Goal: Contribute content: Add original content to the website for others to see

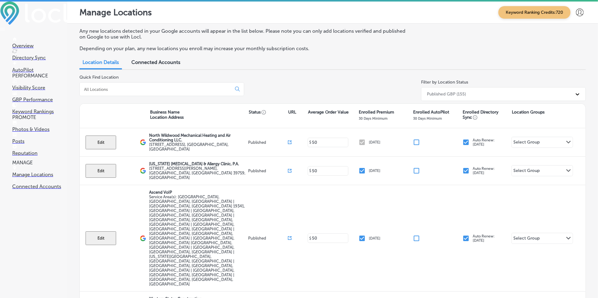
click at [39, 156] on p "Reputation" at bounding box center [39, 153] width 55 height 6
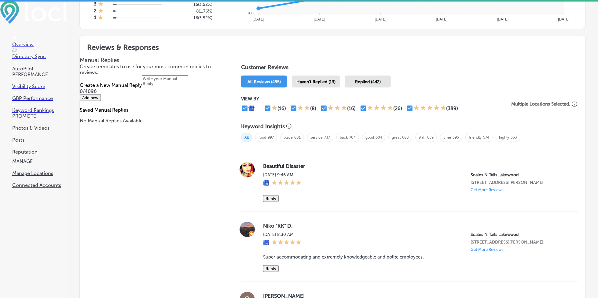
scroll to position [326, 0]
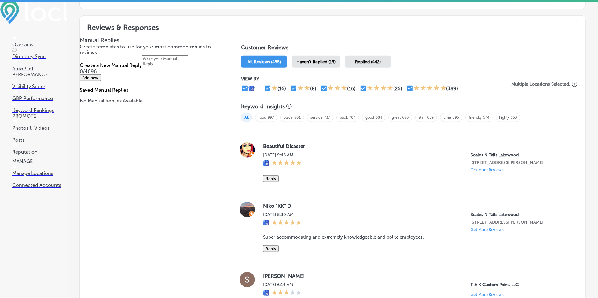
click at [313, 98] on div "Keyword Insights All food 997 place 801 service 737 back 704 good 684 great 680…" at bounding box center [409, 115] width 337 height 34
click at [320, 61] on span "Haven't Replied (13)" at bounding box center [315, 61] width 39 height 5
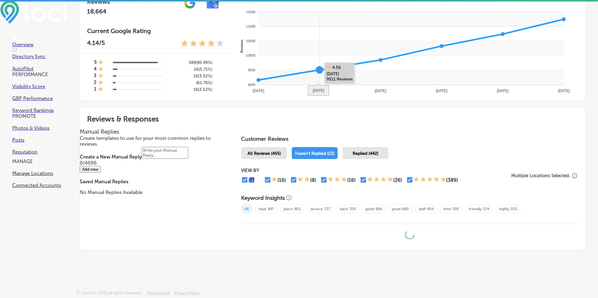
scroll to position [233, 0]
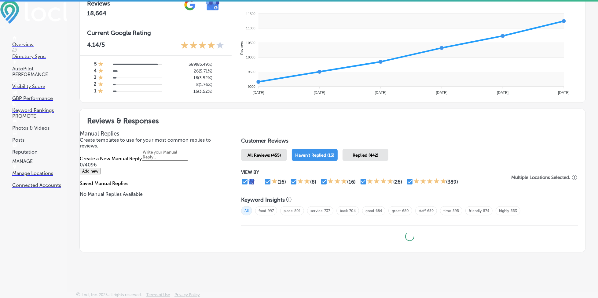
type textarea "x"
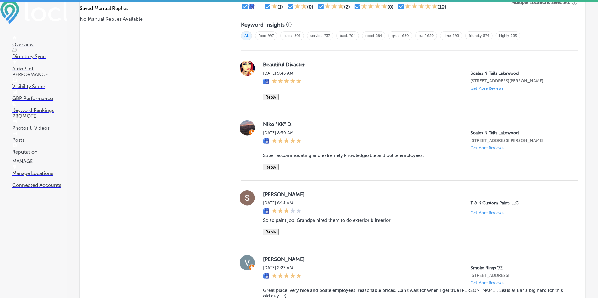
scroll to position [204, 0]
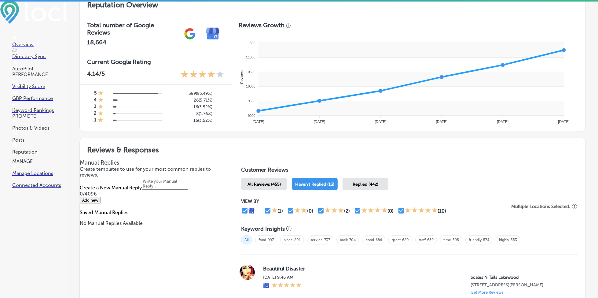
click at [54, 130] on link "Photos & Videos" at bounding box center [39, 125] width 55 height 12
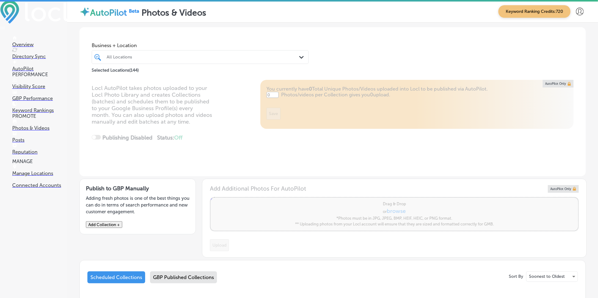
type input "5"
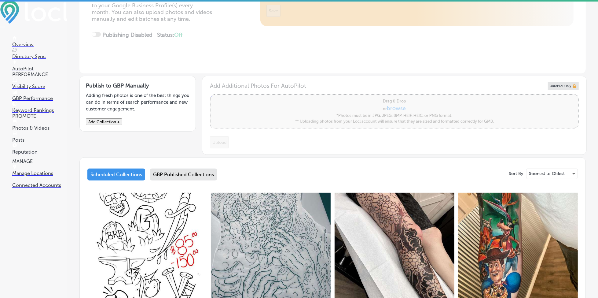
scroll to position [122, 0]
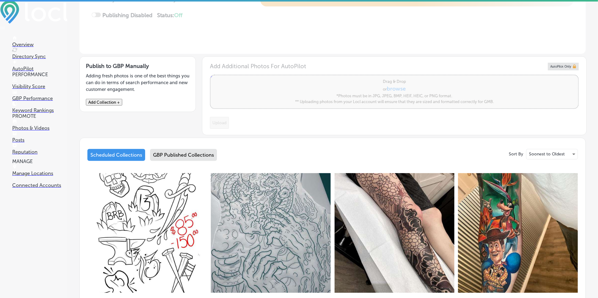
click at [107, 101] on button "Add Collection +" at bounding box center [104, 102] width 36 height 7
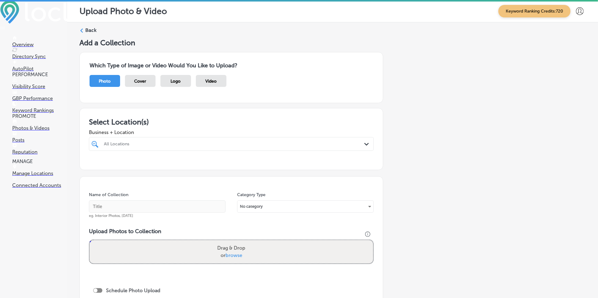
click at [131, 144] on div "All Locations" at bounding box center [234, 143] width 261 height 5
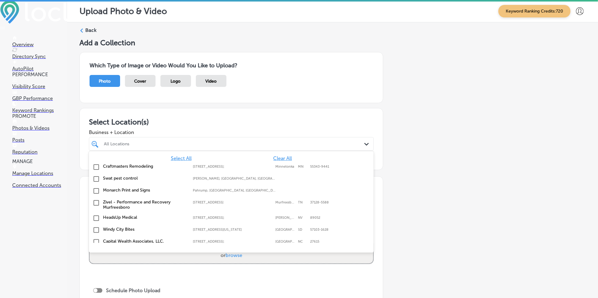
click at [275, 157] on span "Clear All" at bounding box center [282, 158] width 19 height 6
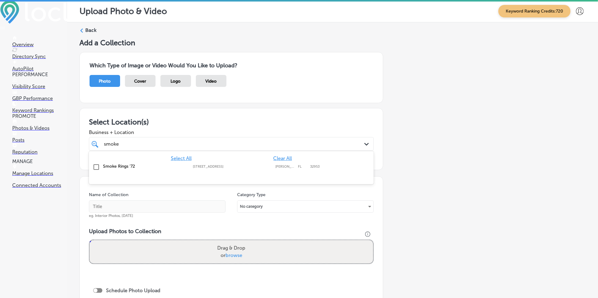
click at [281, 171] on div "Smoke Rings '72 [STREET_ADDRESS][GEOGRAPHIC_DATA][STREET_ADDRESS]" at bounding box center [231, 166] width 280 height 9
type input "smoke"
click at [427, 173] on div "Add a Collection Which Type of Image or Video Would You Like to Upload? Photo C…" at bounding box center [332, 209] width 506 height 342
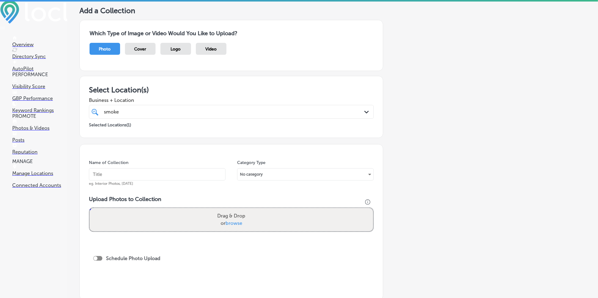
scroll to position [81, 0]
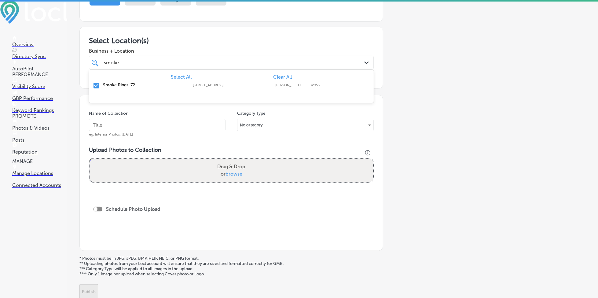
click at [200, 59] on div "smoke smoke" at bounding box center [218, 62] width 230 height 8
click at [166, 58] on div "smoke smoke" at bounding box center [218, 62] width 230 height 8
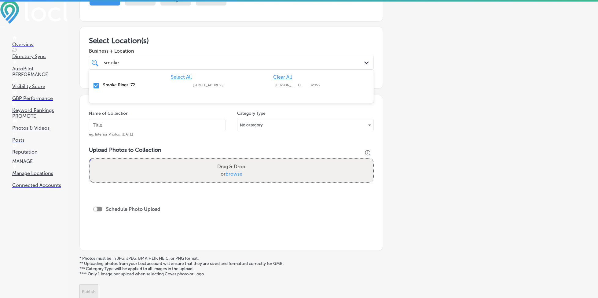
click at [166, 58] on div "smoke smoke" at bounding box center [218, 62] width 230 height 8
click at [165, 124] on input "text" at bounding box center [157, 125] width 137 height 12
type input "smoke-rings-onboarding"
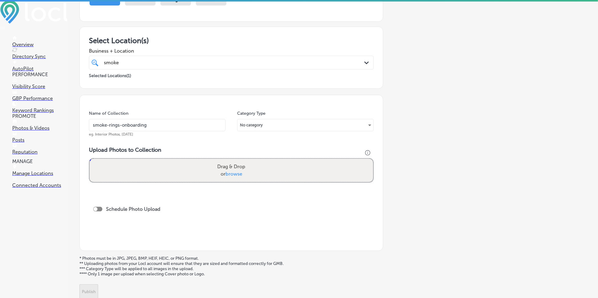
click at [219, 171] on label "Drag & Drop or browse" at bounding box center [231, 170] width 33 height 20
click at [219, 160] on input "Drag & Drop or browse" at bounding box center [232, 160] width 284 height 2
type input "C:\fakepath\cigar-shop-[GEOGRAPHIC_DATA]-island-fl-smoke-rings-72 (1).jpg"
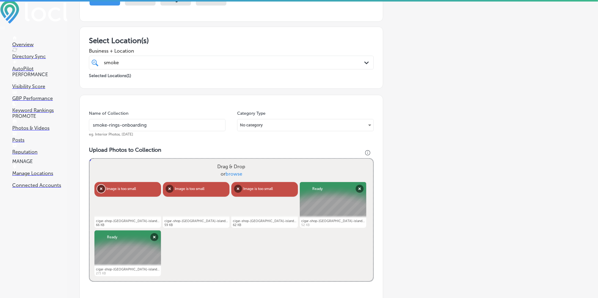
click at [100, 185] on button "Remove" at bounding box center [101, 189] width 8 height 8
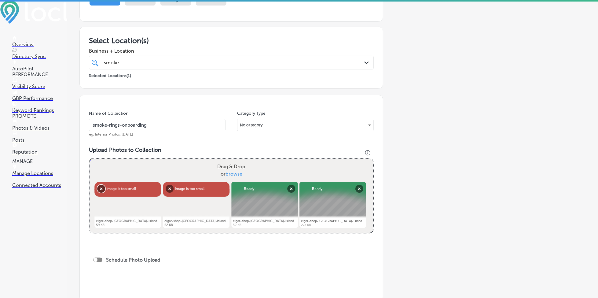
click at [100, 185] on button "Remove" at bounding box center [101, 189] width 8 height 8
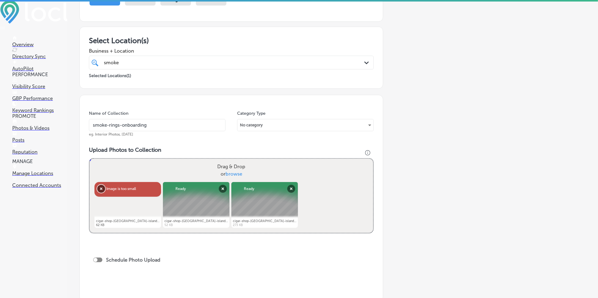
click at [100, 185] on button "Remove" at bounding box center [101, 189] width 8 height 8
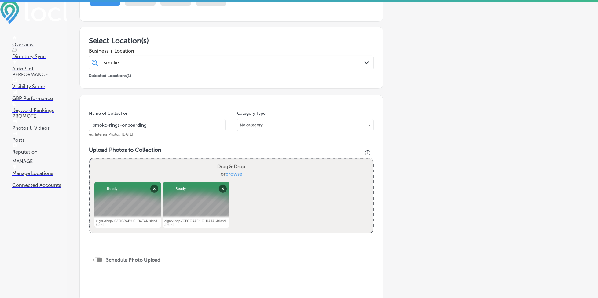
click at [233, 171] on span "browse" at bounding box center [234, 174] width 17 height 6
click at [233, 160] on input "Drag & Drop or browse" at bounding box center [232, 160] width 284 height 2
type input "C:\fakepath\cigar-shop-[GEOGRAPHIC_DATA]-island-fl-smoke-rings-72 (1).jpg"
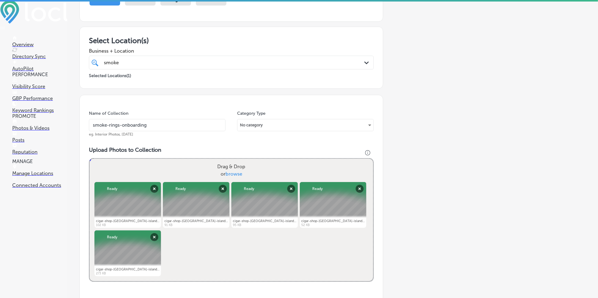
click at [137, 58] on div "smoke smoke" at bounding box center [231, 62] width 261 height 9
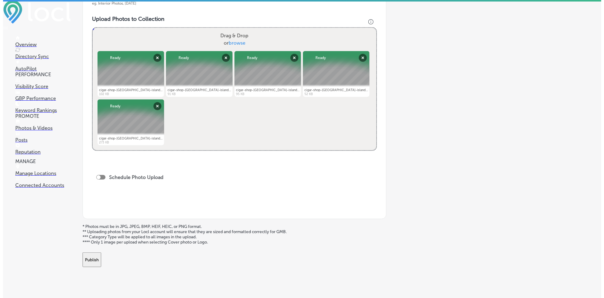
scroll to position [220, 0]
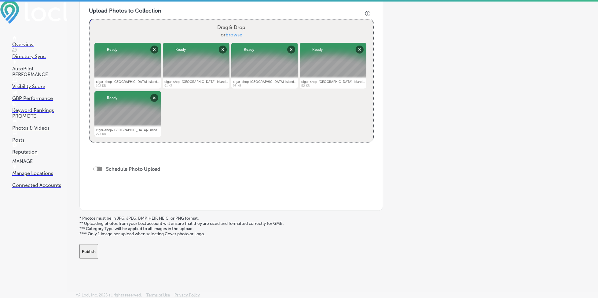
click at [98, 245] on button "Publish" at bounding box center [88, 251] width 19 height 15
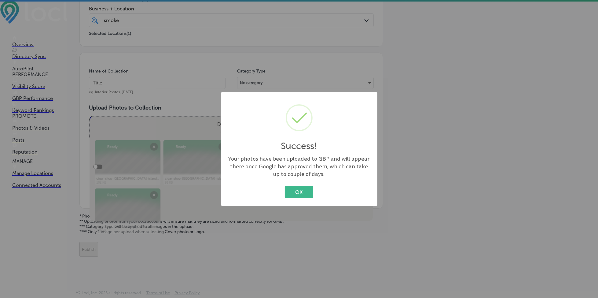
scroll to position [121, 0]
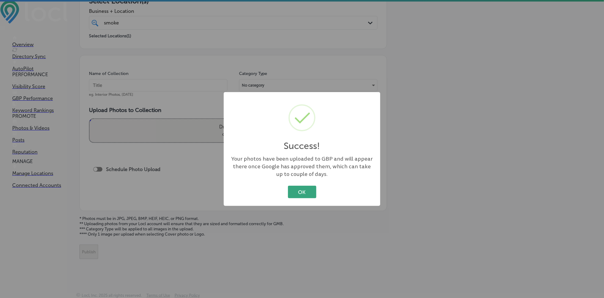
click at [293, 191] on button "OK" at bounding box center [302, 191] width 28 height 13
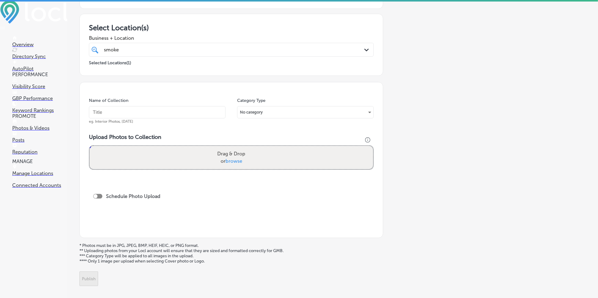
scroll to position [80, 0]
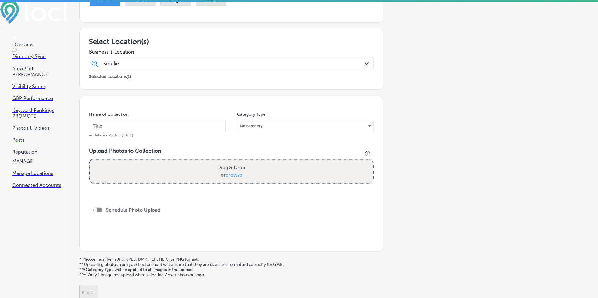
click at [127, 65] on div "smoke smoke" at bounding box center [218, 63] width 230 height 8
click at [111, 120] on input "text" at bounding box center [157, 126] width 137 height 12
click at [159, 65] on div "smoke smoke" at bounding box center [218, 63] width 230 height 8
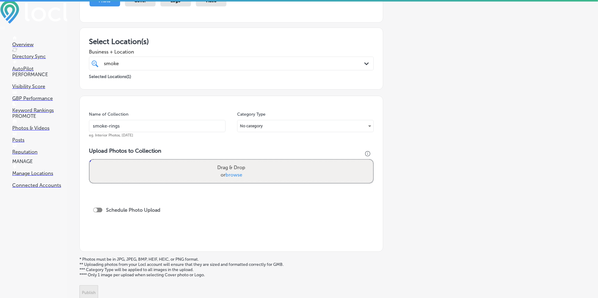
click at [159, 65] on div "smoke smoke" at bounding box center [218, 63] width 230 height 8
click at [159, 64] on div "smoke smoke" at bounding box center [218, 63] width 230 height 8
click at [131, 123] on input "smoke-rings" at bounding box center [157, 126] width 137 height 12
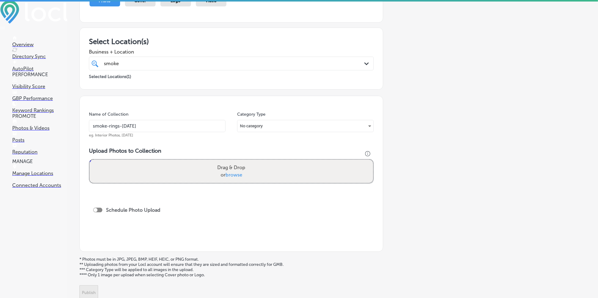
click at [131, 123] on input "smoke-rings-[DATE]" at bounding box center [157, 126] width 137 height 12
type input "smoke-rings-[DATE]"
click at [226, 172] on span "browse" at bounding box center [234, 175] width 17 height 6
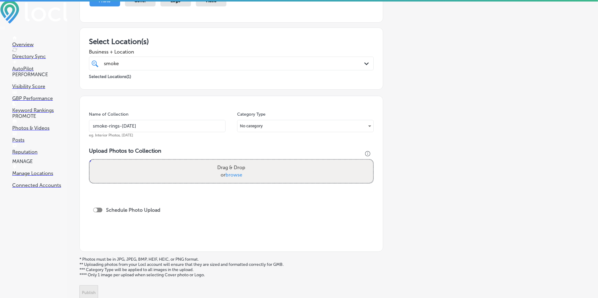
click at [225, 161] on input "Drag & Drop or browse" at bounding box center [232, 161] width 284 height 2
type input "C:\fakepath\cigar-shop-[GEOGRAPHIC_DATA]-island-fl-smoke-rings-72 (6).jpg"
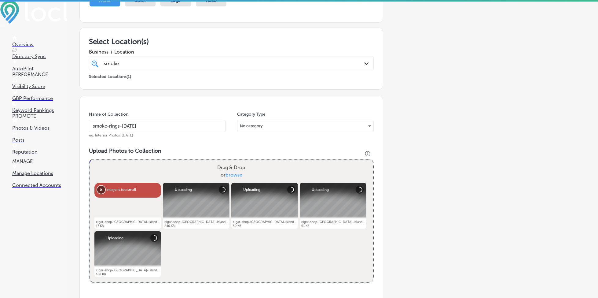
click at [98, 189] on button "Remove" at bounding box center [101, 189] width 8 height 8
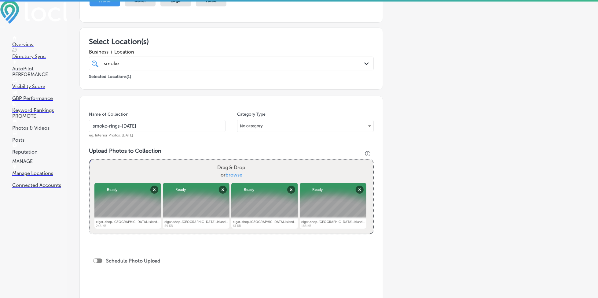
click at [231, 173] on span "browse" at bounding box center [234, 175] width 17 height 6
click at [231, 161] on input "Drag & Drop or browse" at bounding box center [232, 161] width 284 height 2
type input "C:\fakepath\cigar-shop-[GEOGRAPHIC_DATA]-island-fl-smoke-rings-72 (6).jpg"
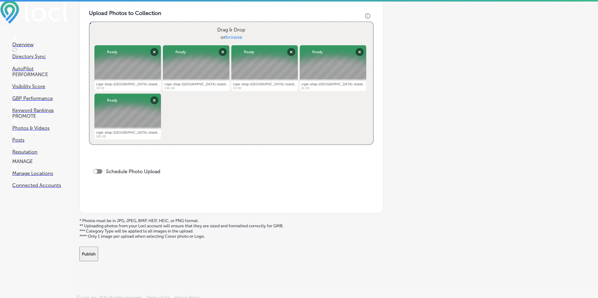
scroll to position [220, 0]
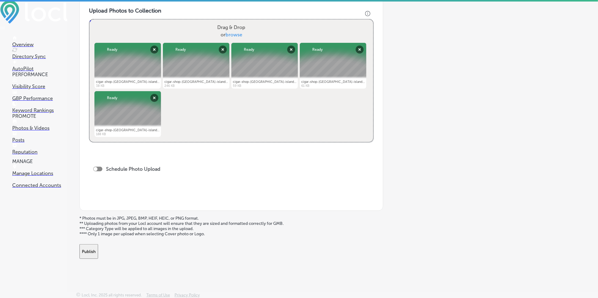
click at [95, 166] on div "Schedule Photo Upload" at bounding box center [128, 169] width 70 height 6
click at [95, 167] on div at bounding box center [96, 169] width 4 height 4
checkbox input "true"
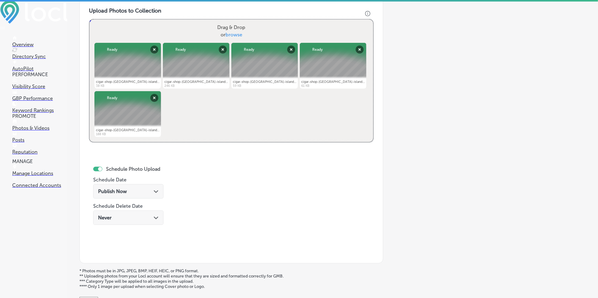
click at [129, 196] on div "Publish Now Path Created with Sketch." at bounding box center [128, 191] width 70 height 14
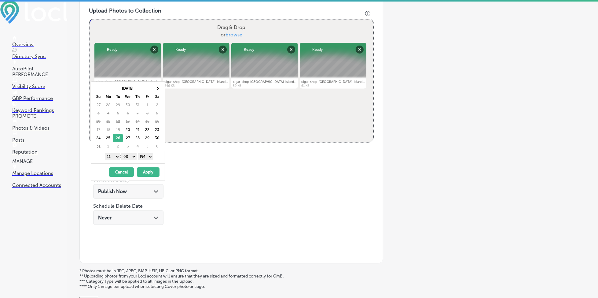
click at [117, 156] on select "1 2 3 4 5 6 7 8 9 10 11 12" at bounding box center [112, 156] width 15 height 7
click at [145, 174] on button "Apply" at bounding box center [148, 171] width 23 height 9
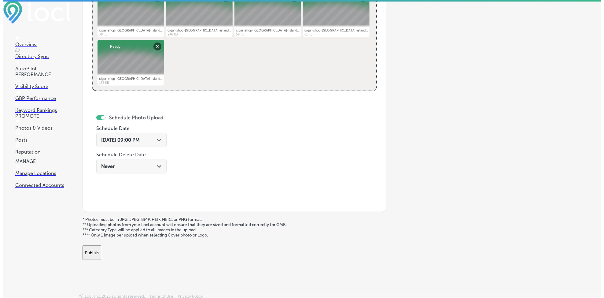
scroll to position [273, 0]
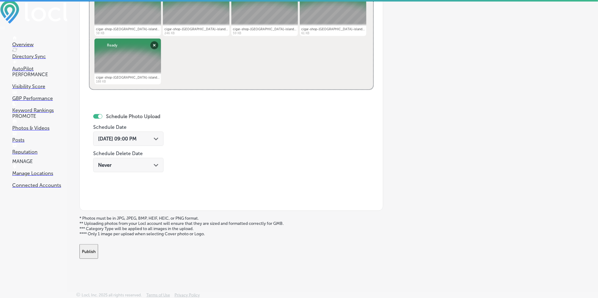
click at [98, 251] on button "Publish" at bounding box center [88, 251] width 19 height 15
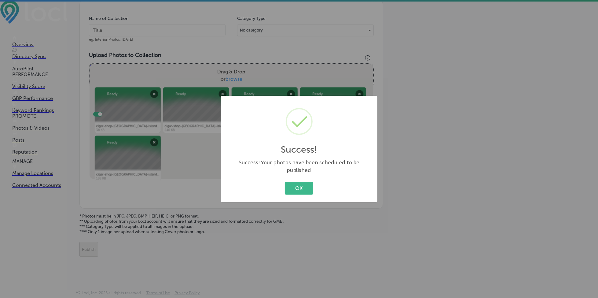
scroll to position [174, 0]
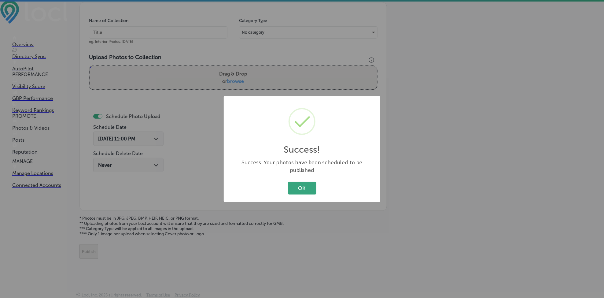
click at [312, 183] on button "OK" at bounding box center [302, 188] width 28 height 13
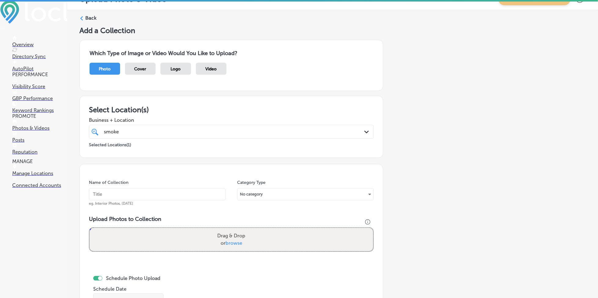
scroll to position [11, 0]
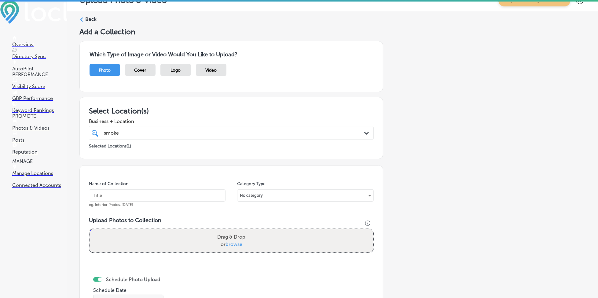
click at [180, 131] on div "smoke smoke" at bounding box center [218, 133] width 230 height 8
click at [161, 186] on div "Name of Collection eg. Interior Photos, [DATE]" at bounding box center [157, 194] width 137 height 26
click at [161, 190] on input "text" at bounding box center [157, 195] width 137 height 12
paste input "smoke-rings-[DATE]"
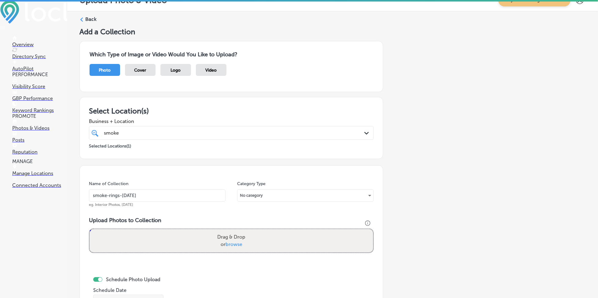
drag, startPoint x: 161, startPoint y: 190, endPoint x: 160, endPoint y: 193, distance: 3.7
click at [160, 193] on input "smoke-rings-[DATE]" at bounding box center [157, 195] width 137 height 12
click at [160, 194] on input "smoke-rings-[DATE]" at bounding box center [157, 195] width 137 height 12
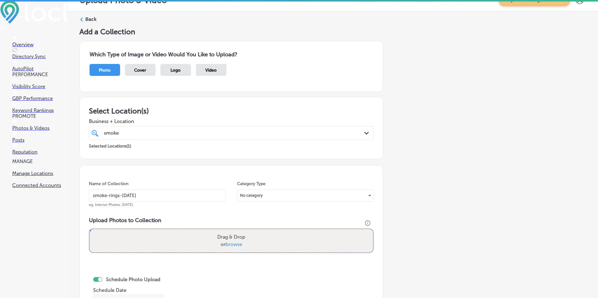
click at [160, 194] on input "smoke-rings-[DATE]" at bounding box center [157, 195] width 137 height 12
type input "smoke-rings-[DATE]"
click at [182, 130] on div "smoke smoke" at bounding box center [218, 133] width 230 height 8
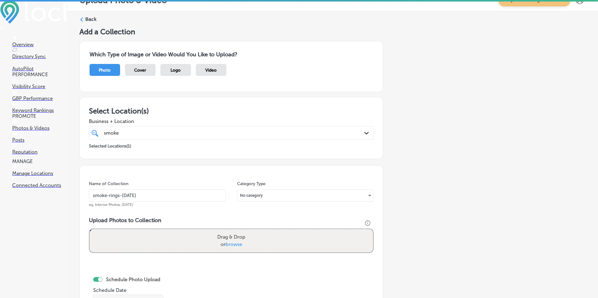
click at [182, 130] on div "smoke smoke" at bounding box center [218, 133] width 230 height 8
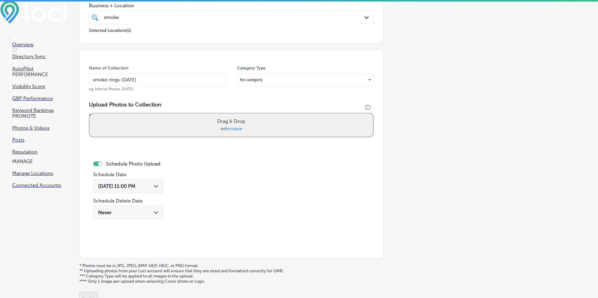
scroll to position [133, 0]
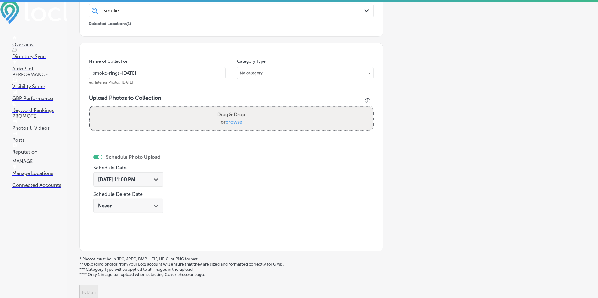
click at [235, 120] on span "browse" at bounding box center [234, 122] width 17 height 6
click at [235, 108] on input "Drag & Drop or browse" at bounding box center [232, 108] width 284 height 2
type input "C:\fakepath\premium-cigars-tobacco-cocoa-beach-smoke-rings-72 (1).JPG"
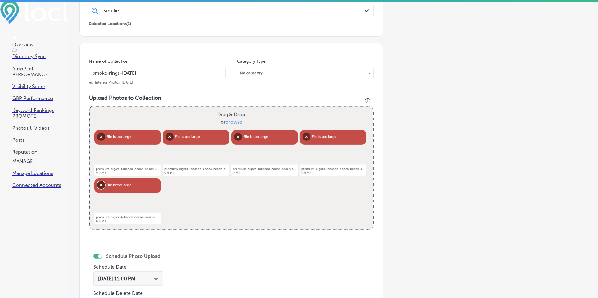
click at [98, 186] on button "Remove" at bounding box center [101, 185] width 8 height 8
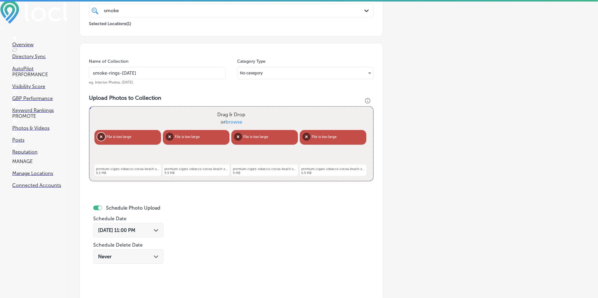
click at [101, 136] on button "Remove" at bounding box center [101, 137] width 8 height 8
click at [100, 135] on button "Remove" at bounding box center [101, 137] width 8 height 8
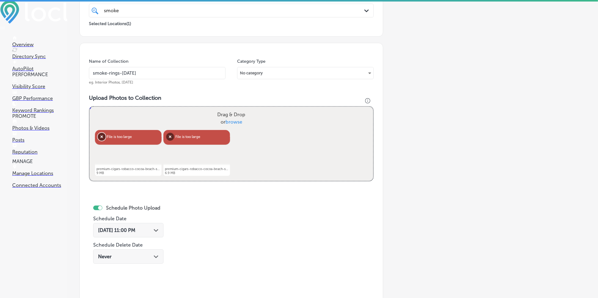
click at [100, 135] on button "Remove" at bounding box center [102, 137] width 8 height 8
click at [100, 135] on button "Remove" at bounding box center [101, 137] width 8 height 8
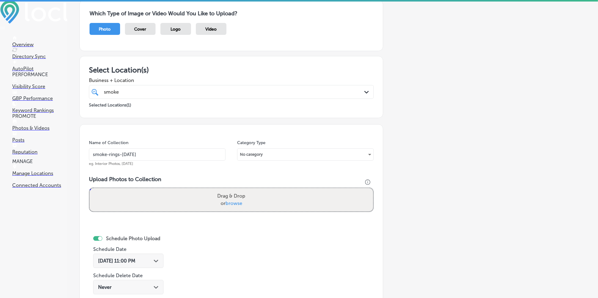
scroll to position [52, 0]
click at [185, 91] on div "smoke smoke" at bounding box center [218, 92] width 230 height 8
click at [227, 202] on span "browse" at bounding box center [234, 203] width 17 height 6
click at [227, 190] on input "Drag & Drop or browse" at bounding box center [232, 189] width 284 height 2
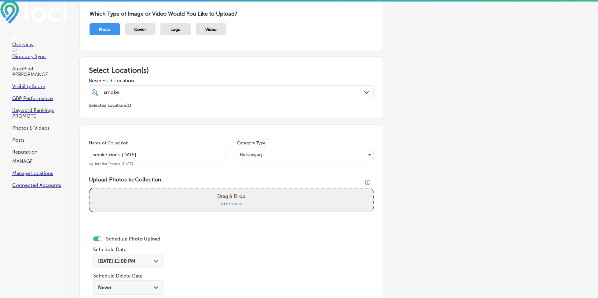
type input "C:\fakepath\premium-cigars-tobacco-cocoa-beach-smoke-rings-72 (24).jpg"
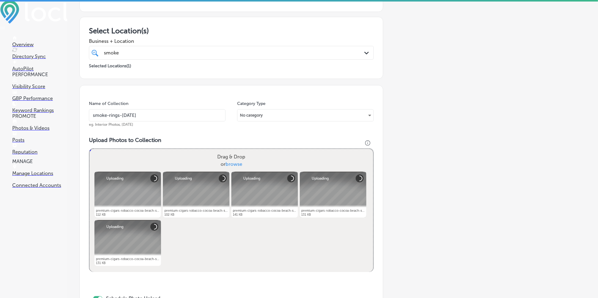
scroll to position [174, 0]
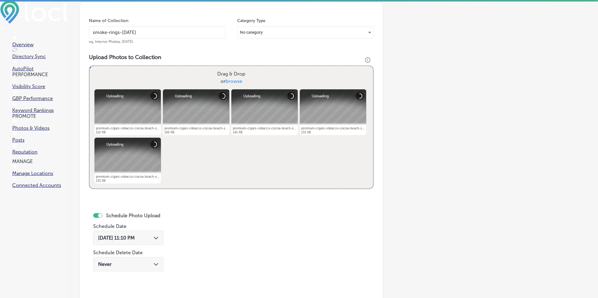
click at [115, 238] on span "[DATE] 11:10 PM" at bounding box center [116, 238] width 37 height 6
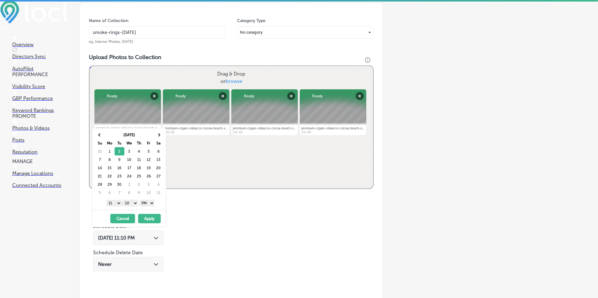
click at [116, 200] on select "1 2 3 4 5 6 7 8 9 10 11 12" at bounding box center [113, 203] width 15 height 7
click at [131, 202] on select "00 10 20 30 40 50" at bounding box center [130, 203] width 15 height 7
click at [142, 217] on button "Apply" at bounding box center [149, 218] width 23 height 9
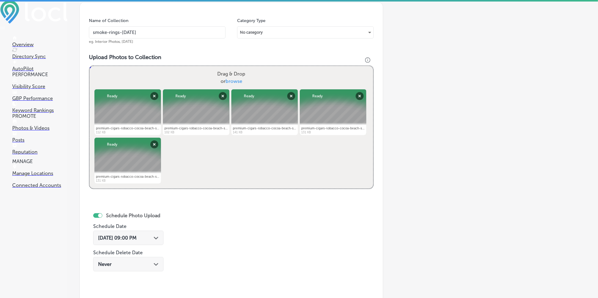
scroll to position [52, 0]
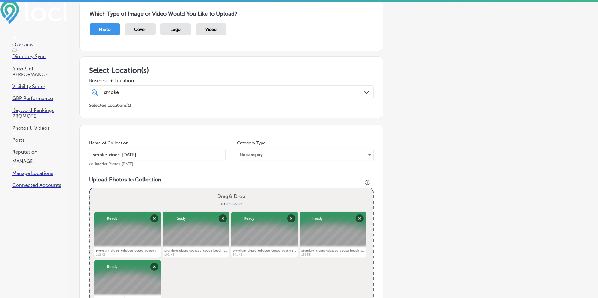
click at [125, 91] on div "smoke smoke" at bounding box center [218, 92] width 230 height 8
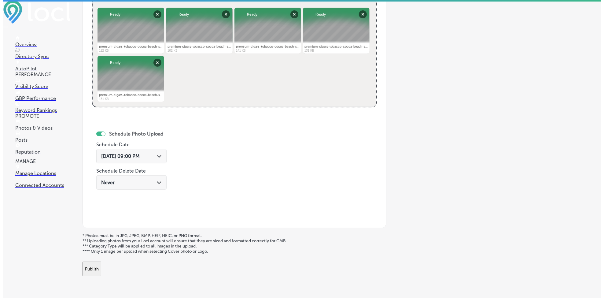
scroll to position [273, 0]
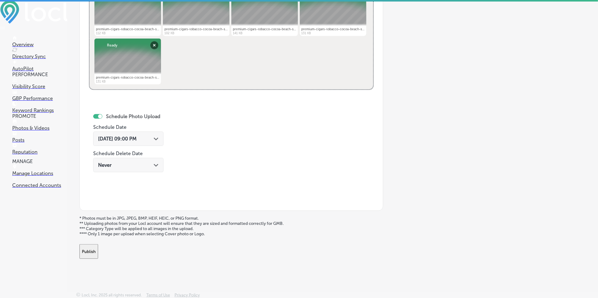
click at [98, 246] on button "Publish" at bounding box center [88, 251] width 19 height 15
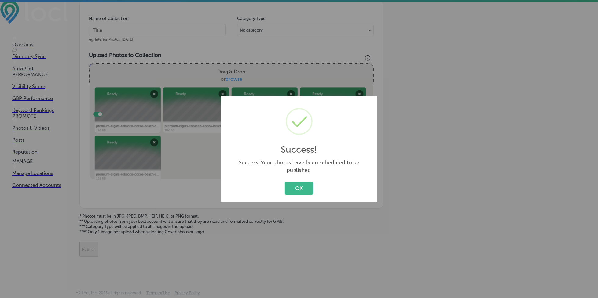
scroll to position [174, 0]
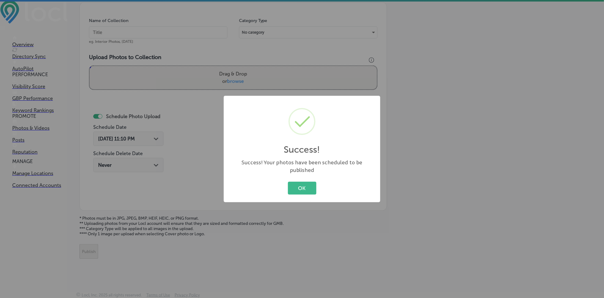
click at [298, 180] on div "OK Cancel" at bounding box center [302, 188] width 144 height 16
click at [301, 182] on button "OK" at bounding box center [302, 188] width 28 height 13
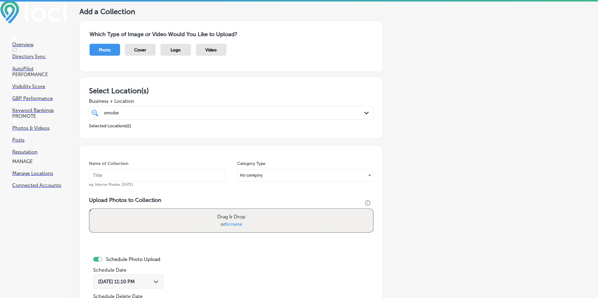
scroll to position [11, 0]
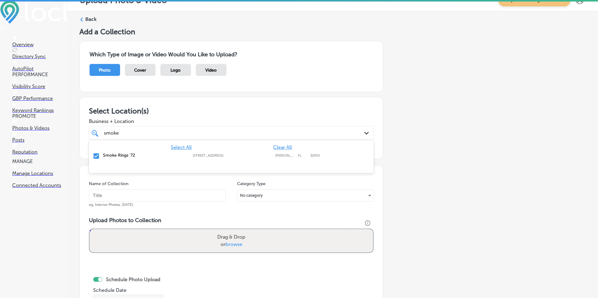
click at [127, 134] on div "smoke smoke" at bounding box center [218, 133] width 230 height 8
click at [120, 193] on input "text" at bounding box center [157, 195] width 137 height 12
paste input "smoke-rings-[DATE]"
type input "smoke-rings-[DATE]"
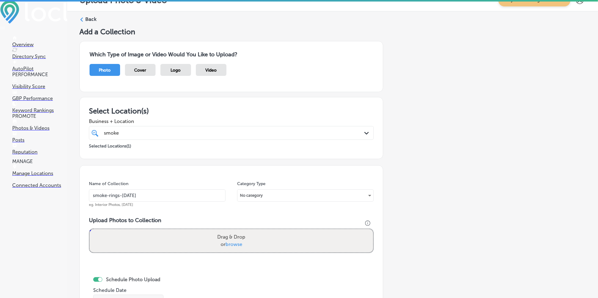
click at [235, 244] on span "browse" at bounding box center [234, 244] width 17 height 6
click at [235, 231] on input "Drag & Drop or browse" at bounding box center [232, 230] width 284 height 2
type input "C:\fakepath\premium-cigars-tobacco-cocoa-beach-smoke-rings-72 (21).jpg"
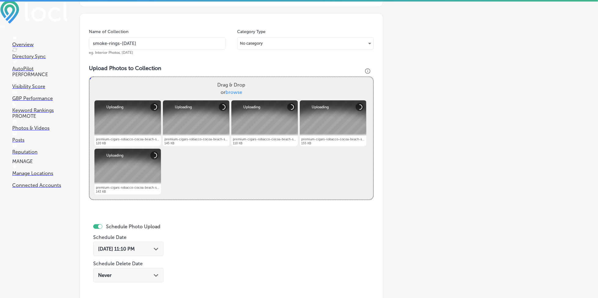
scroll to position [174, 0]
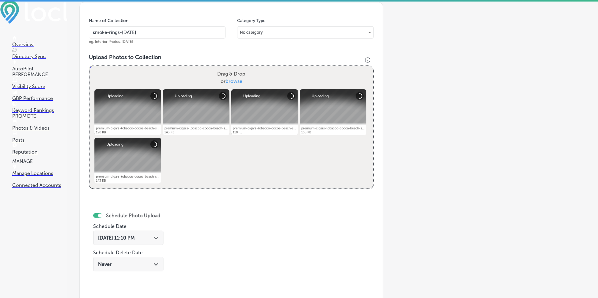
click at [117, 238] on span "[DATE] 11:10 PM" at bounding box center [116, 238] width 37 height 6
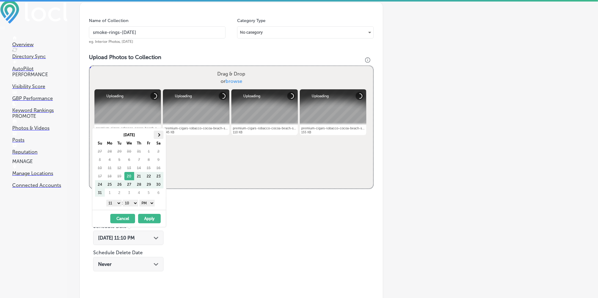
click at [155, 134] on th at bounding box center [159, 134] width 10 height 8
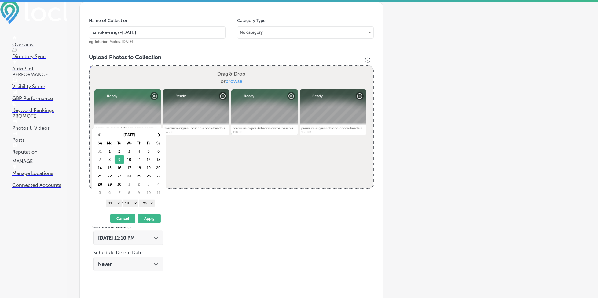
click at [112, 202] on select "1 2 3 4 5 6 7 8 9 10 11 12" at bounding box center [113, 203] width 15 height 7
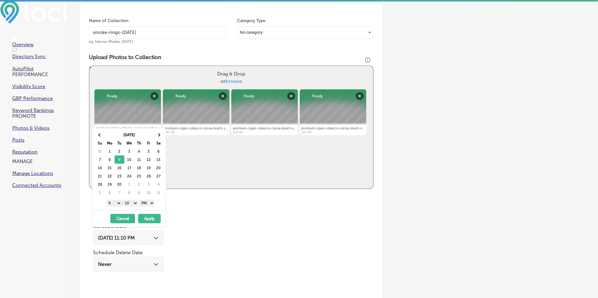
click at [130, 201] on select "00 10 20 30 40 50" at bounding box center [130, 203] width 15 height 7
click at [151, 223] on div "[DATE] - [DATE] Cancel Apply" at bounding box center [129, 218] width 74 height 17
click at [150, 217] on button "Apply" at bounding box center [149, 218] width 23 height 9
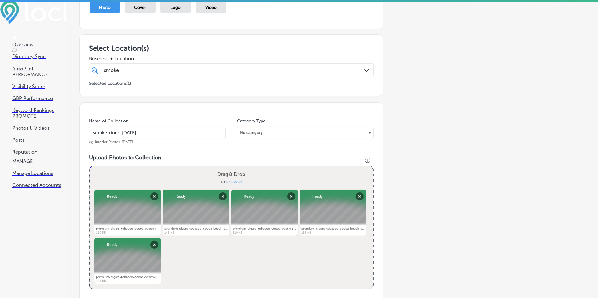
scroll to position [11, 0]
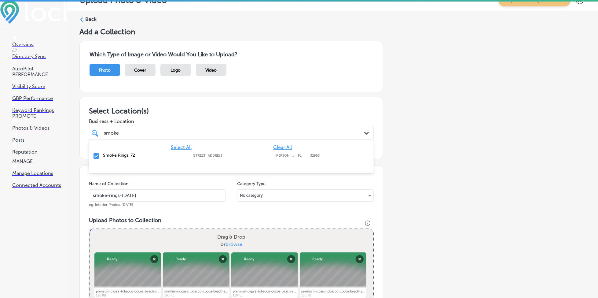
click at [188, 130] on div "smoke smoke" at bounding box center [218, 133] width 230 height 8
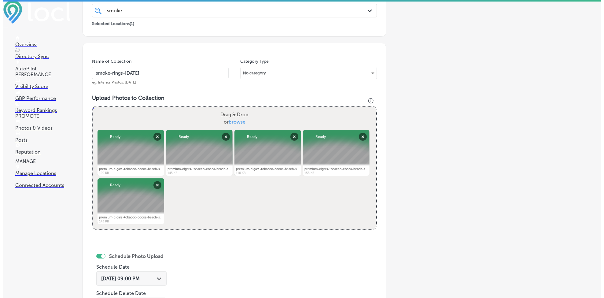
scroll to position [255, 0]
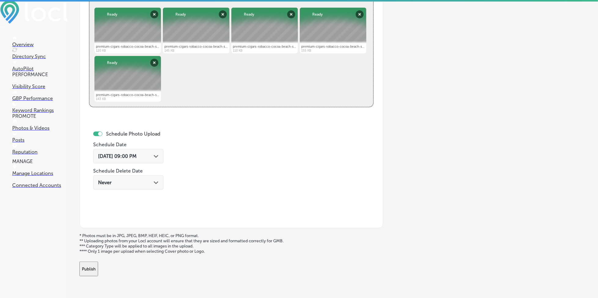
click at [130, 156] on span "[DATE] 09:00 PM" at bounding box center [117, 156] width 39 height 6
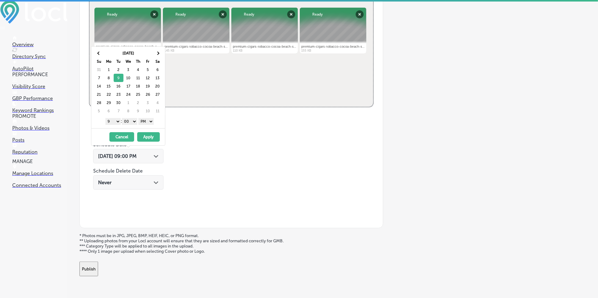
click at [130, 156] on span "[DATE] 09:00 PM" at bounding box center [117, 156] width 39 height 6
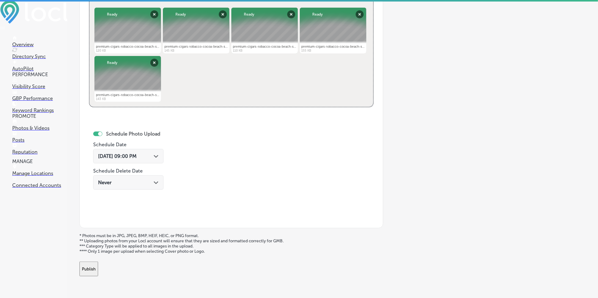
click at [98, 266] on button "Publish" at bounding box center [88, 268] width 19 height 15
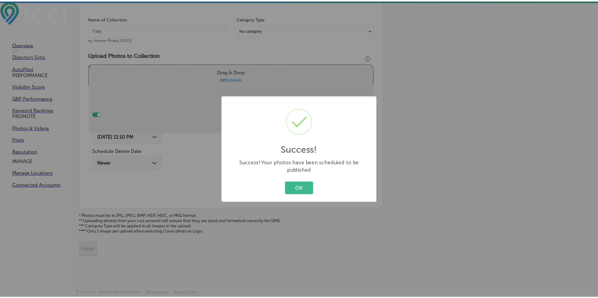
scroll to position [174, 0]
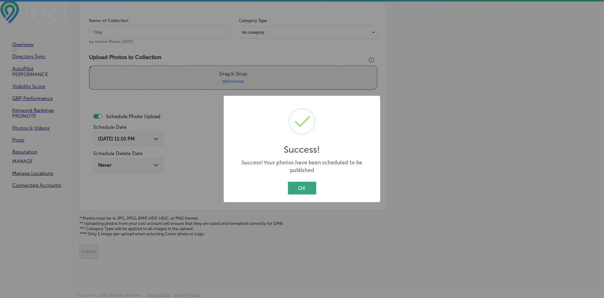
click at [303, 185] on button "OK" at bounding box center [302, 188] width 28 height 13
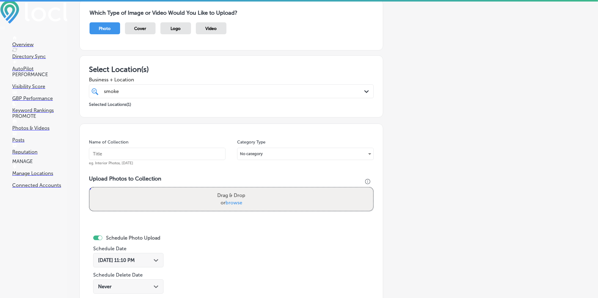
scroll to position [52, 0]
click at [167, 90] on div "smoke smoke" at bounding box center [218, 92] width 230 height 8
click at [142, 152] on input "text" at bounding box center [157, 155] width 137 height 12
paste input "smoke-rings-[DATE]"
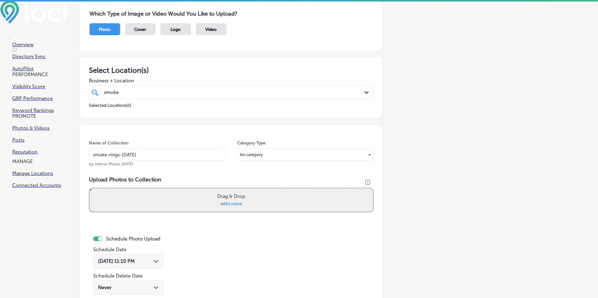
type input "smoke-rings-[DATE]"
click at [233, 203] on span "browse" at bounding box center [234, 203] width 17 height 6
click at [233, 190] on input "Drag & Drop or browse" at bounding box center [232, 189] width 284 height 2
type input "C:\fakepath\premium-cigars-tobacco-cocoa-beach-smoke-rings-72 (17).jpg"
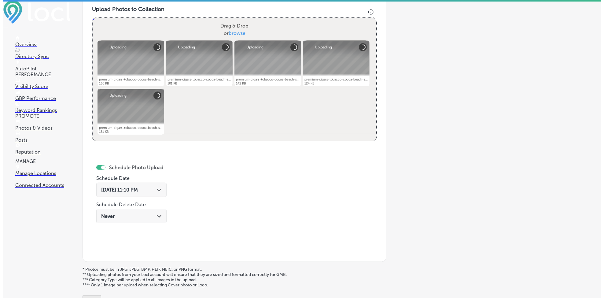
scroll to position [255, 0]
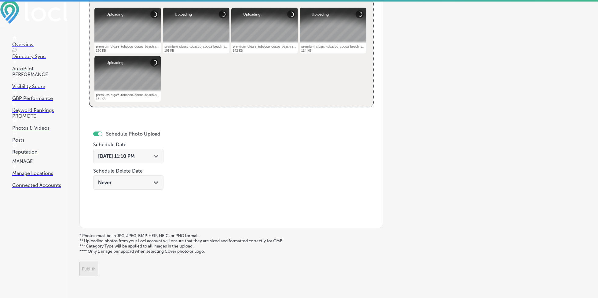
click at [125, 158] on div "[DATE] 11:10 PM Path Created with Sketch." at bounding box center [128, 156] width 70 height 14
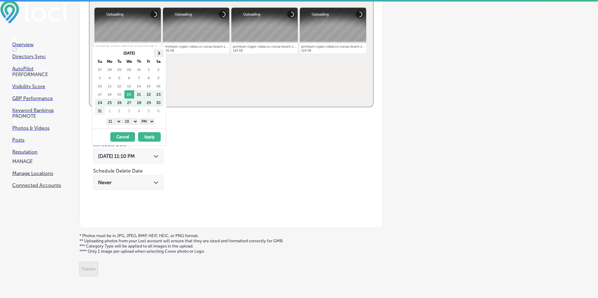
click at [157, 54] on th at bounding box center [159, 53] width 10 height 8
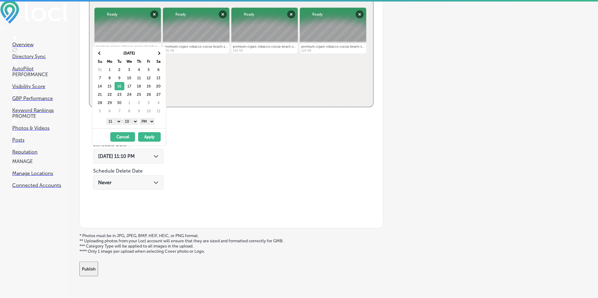
click at [111, 123] on select "1 2 3 4 5 6 7 8 9 10 11 12" at bounding box center [113, 121] width 15 height 7
click at [126, 120] on select "00 10 20 30 40 50" at bounding box center [130, 121] width 15 height 7
click at [149, 139] on button "Apply" at bounding box center [149, 136] width 23 height 9
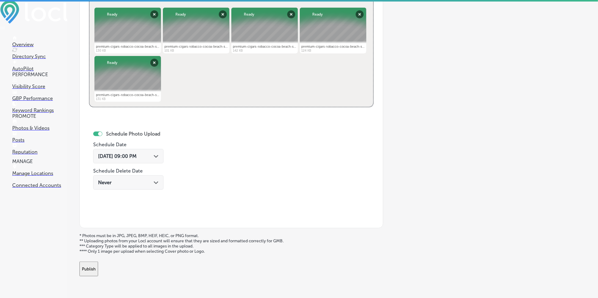
click at [98, 270] on button "Publish" at bounding box center [88, 268] width 19 height 15
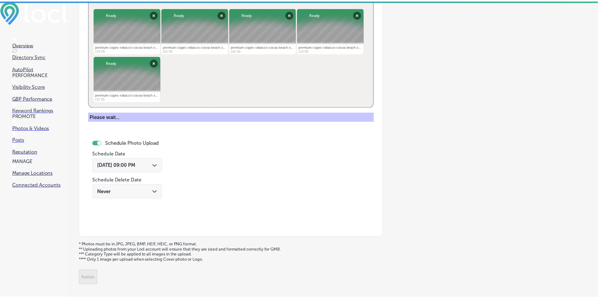
scroll to position [174, 0]
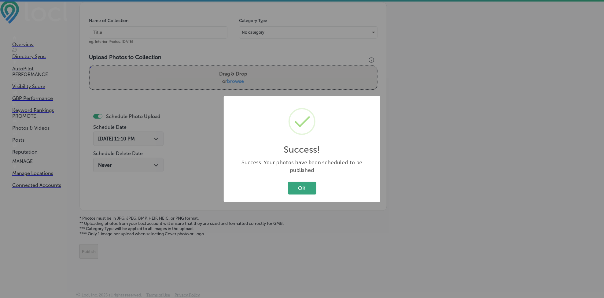
click at [294, 182] on button "OK" at bounding box center [302, 188] width 28 height 13
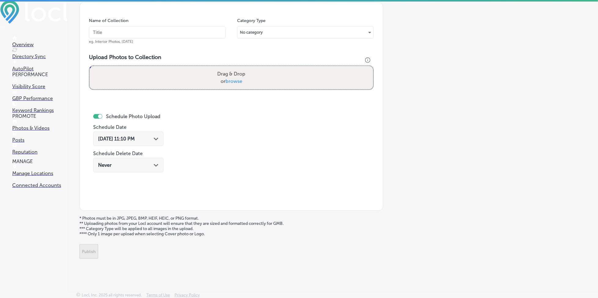
scroll to position [0, 0]
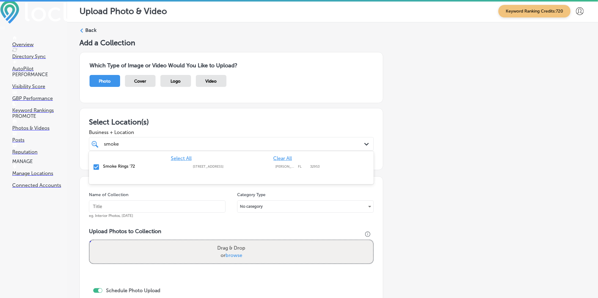
click at [161, 147] on div "smoke smoke" at bounding box center [218, 144] width 230 height 8
click at [132, 207] on input "text" at bounding box center [157, 206] width 137 height 12
paste input "smoke-rings-[DATE]"
type input "smoke-rings-[DATE]"
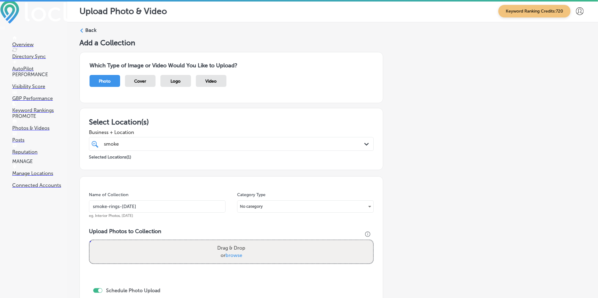
click at [235, 252] on span "browse" at bounding box center [234, 255] width 17 height 6
click at [235, 242] on input "Drag & Drop or browse" at bounding box center [232, 241] width 284 height 2
type input "C:\fakepath\premium-cigars-tobacco-cocoa-beach-smoke-rings-72 (9).jpg"
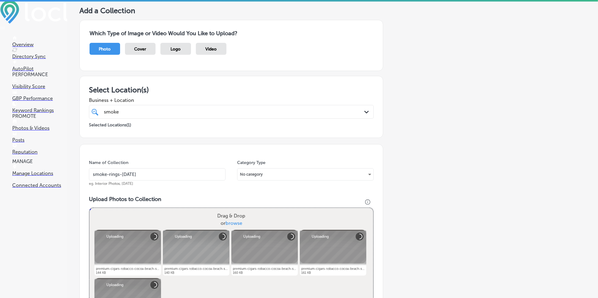
scroll to position [163, 0]
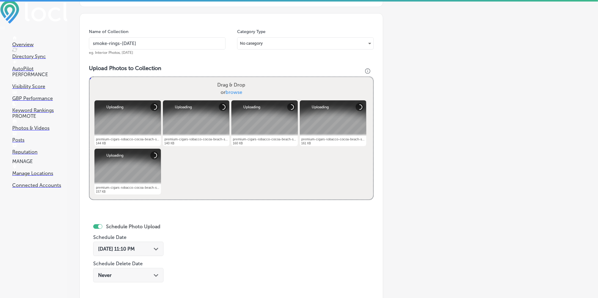
click at [128, 246] on span "[DATE] 11:10 PM" at bounding box center [116, 249] width 37 height 6
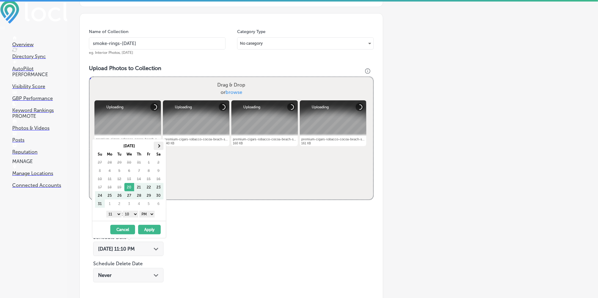
click at [161, 144] on th at bounding box center [159, 145] width 10 height 8
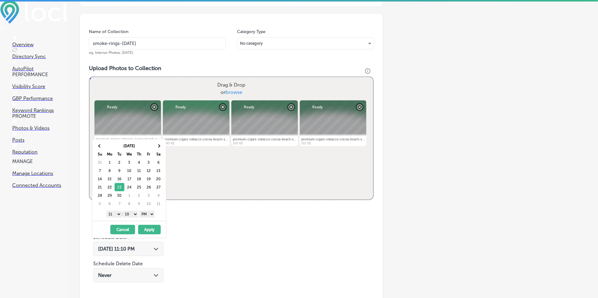
click at [119, 216] on select "1 2 3 4 5 6 7 8 9 10 11 12" at bounding box center [113, 214] width 15 height 7
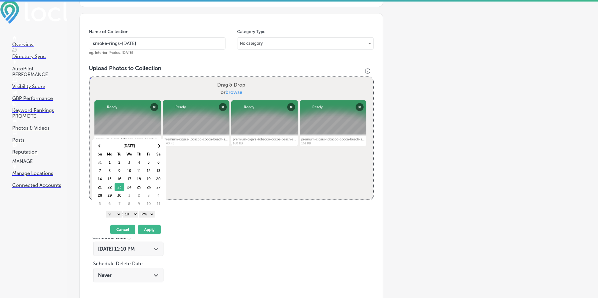
click at [128, 215] on select "00 10 20 30 40 50" at bounding box center [130, 214] width 15 height 7
click at [150, 230] on button "Apply" at bounding box center [149, 229] width 23 height 9
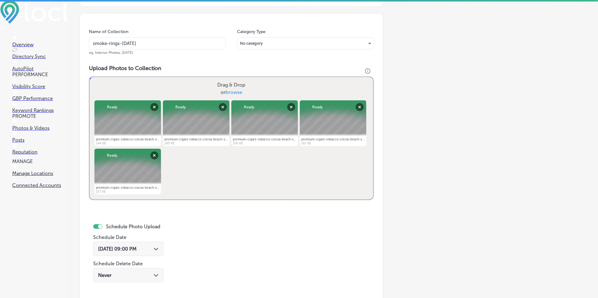
click at [158, 248] on icon "Path Created with Sketch." at bounding box center [156, 249] width 5 height 3
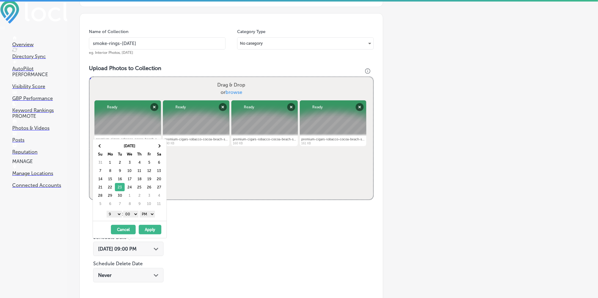
click at [158, 248] on icon "Path Created with Sketch." at bounding box center [156, 249] width 5 height 3
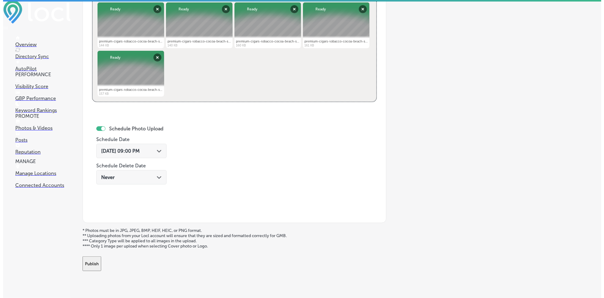
scroll to position [273, 0]
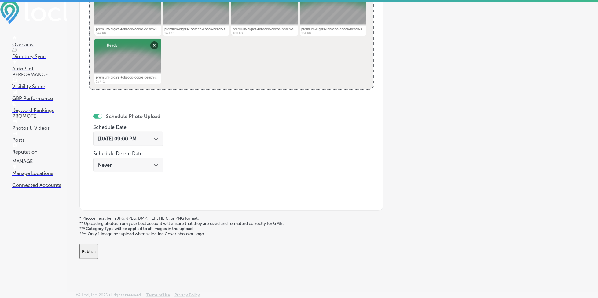
click at [98, 252] on button "Publish" at bounding box center [88, 251] width 19 height 15
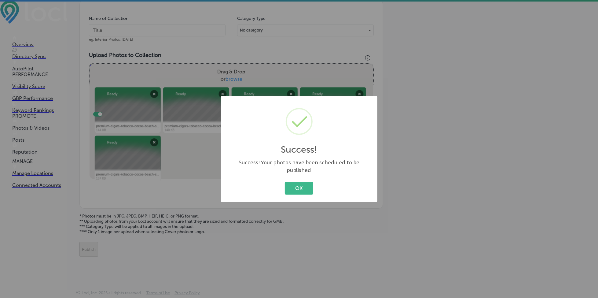
scroll to position [174, 0]
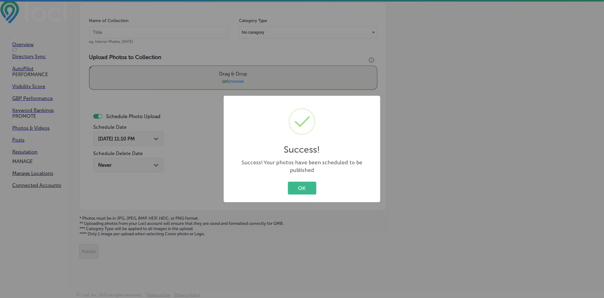
click at [299, 182] on button "OK" at bounding box center [302, 188] width 28 height 13
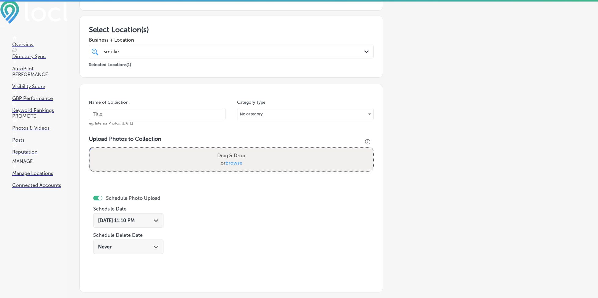
scroll to position [52, 0]
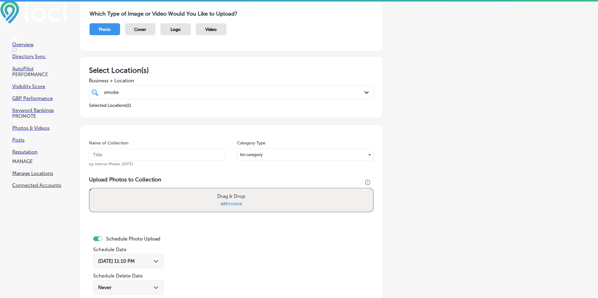
click at [154, 91] on div "smoke smoke" at bounding box center [218, 92] width 230 height 8
click at [148, 157] on input "text" at bounding box center [157, 155] width 137 height 12
paste input "smoke-rings-[DATE]"
type input "smoke-rings-[DATE]"
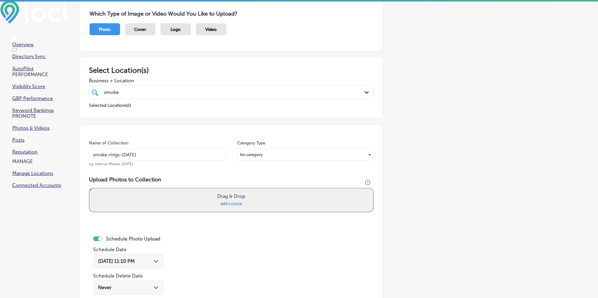
click at [234, 204] on span "browse" at bounding box center [234, 203] width 17 height 6
click at [234, 190] on input "Drag & Drop or browse" at bounding box center [232, 189] width 284 height 2
type input "C:\fakepath\premium-cigars-tobacco-cocoa-beach-smoke-rings-72 (6).jpg"
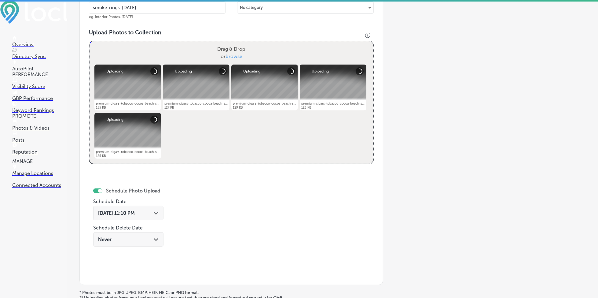
scroll to position [215, 0]
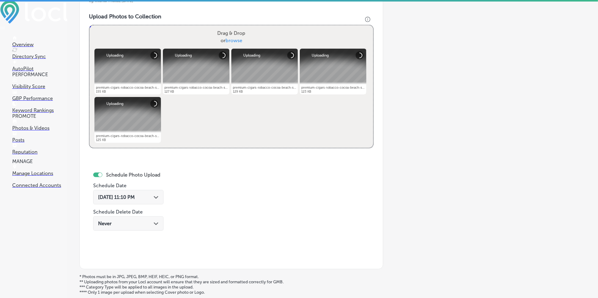
click at [153, 197] on div "[DATE] 11:10 PM Path Created with Sketch." at bounding box center [128, 197] width 61 height 6
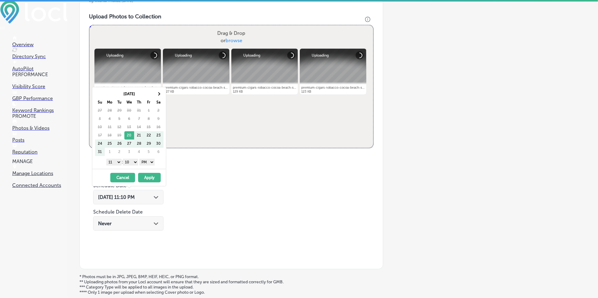
click at [158, 98] on th "Sa" at bounding box center [159, 102] width 10 height 8
click at [158, 96] on th at bounding box center [159, 94] width 10 height 8
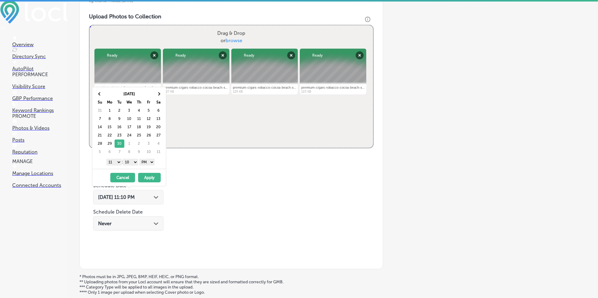
click at [112, 163] on select "1 2 3 4 5 6 7 8 9 10 11 12" at bounding box center [113, 162] width 15 height 7
click at [128, 161] on select "00 10 20 30 40 50" at bounding box center [130, 162] width 15 height 7
click at [151, 178] on button "Apply" at bounding box center [149, 177] width 23 height 9
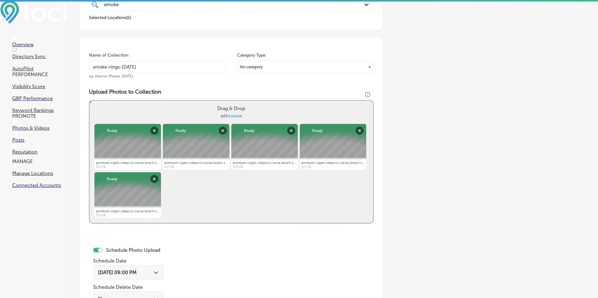
scroll to position [92, 0]
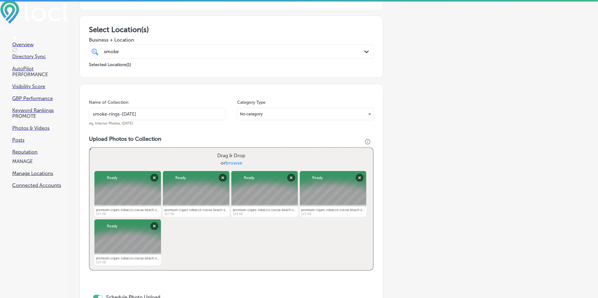
click at [176, 52] on div "smoke smoke" at bounding box center [218, 51] width 230 height 8
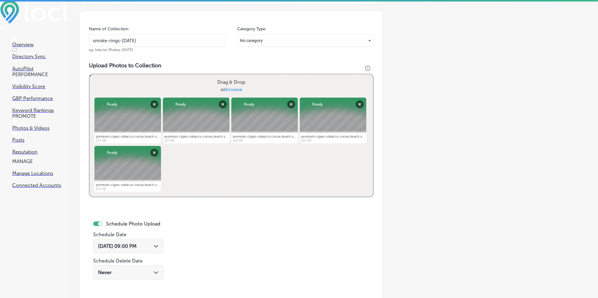
scroll to position [174, 0]
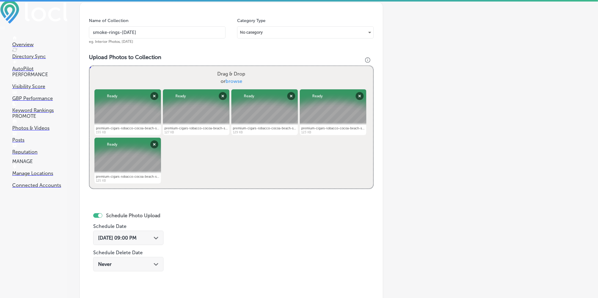
click at [131, 236] on span "[DATE] 09:00 PM" at bounding box center [117, 238] width 39 height 6
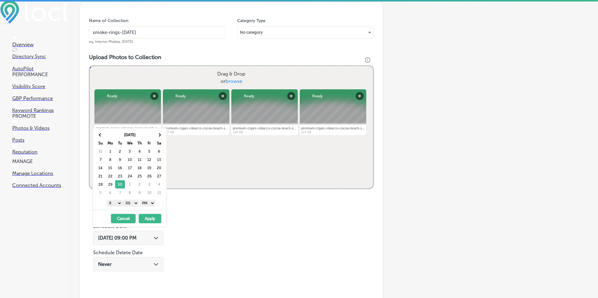
click at [131, 236] on span "[DATE] 09:00 PM" at bounding box center [117, 238] width 39 height 6
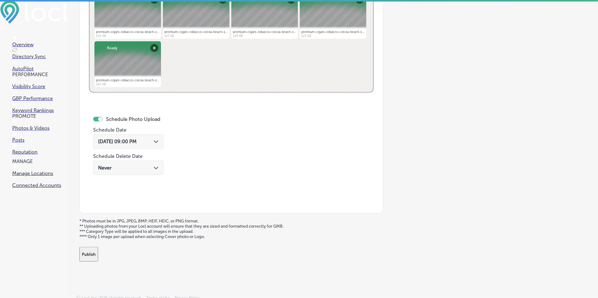
scroll to position [273, 0]
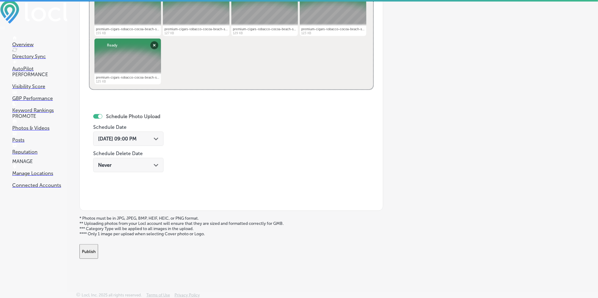
click at [98, 244] on button "Publish" at bounding box center [88, 251] width 19 height 15
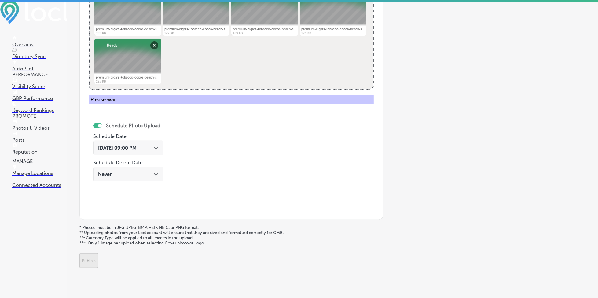
scroll to position [174, 0]
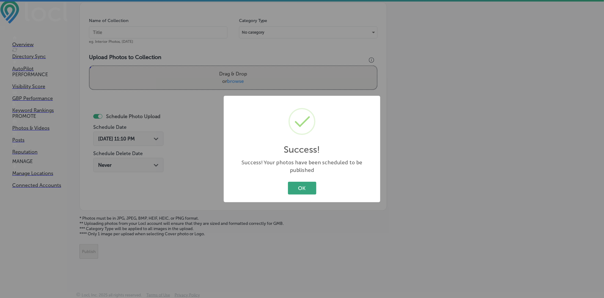
click at [305, 182] on button "OK" at bounding box center [302, 188] width 28 height 13
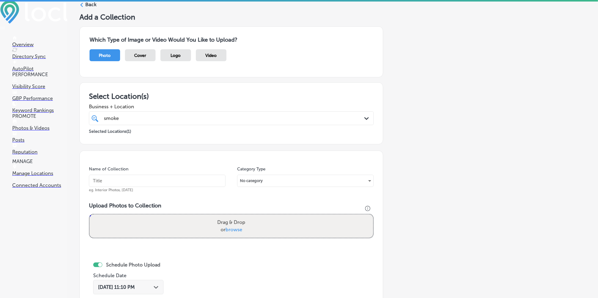
scroll to position [11, 0]
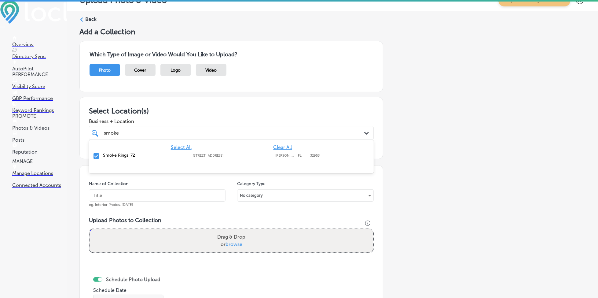
click at [171, 134] on div "smoke smoke" at bounding box center [218, 133] width 230 height 8
click at [157, 193] on input "text" at bounding box center [157, 195] width 137 height 12
paste input "smoke-rings-[DATE]"
click at [157, 193] on input "smoke-rings-[DATE]" at bounding box center [157, 195] width 137 height 12
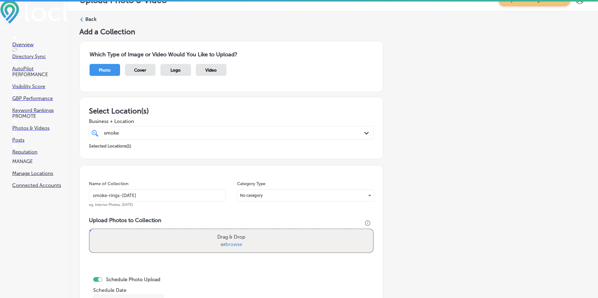
click at [157, 193] on input "smoke-rings-[DATE]" at bounding box center [157, 195] width 137 height 12
type input "smoke-rings-[DATE]"
click at [229, 243] on span "browse" at bounding box center [234, 244] width 17 height 6
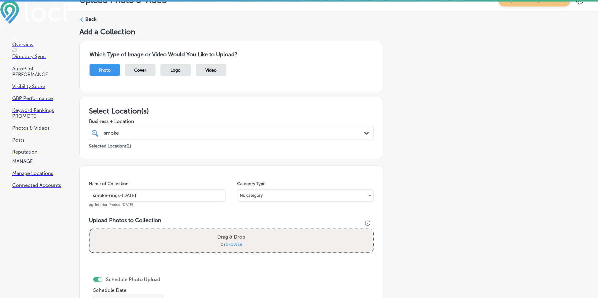
click at [229, 231] on input "Drag & Drop or browse" at bounding box center [232, 230] width 284 height 2
type input "C:\fakepath\pipe-tobacco-cigar-accessories-brevard-county-smoke-rings-72 (1).JPG"
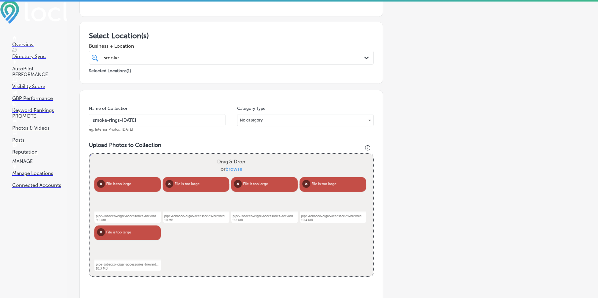
scroll to position [92, 0]
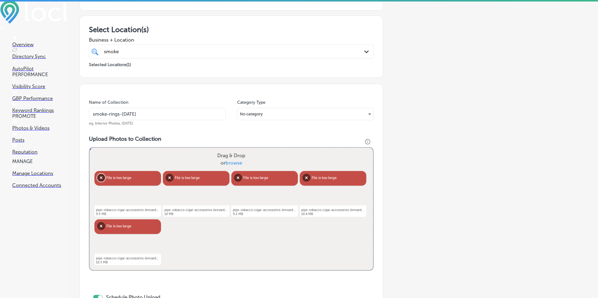
click at [103, 174] on button "Remove" at bounding box center [101, 178] width 8 height 8
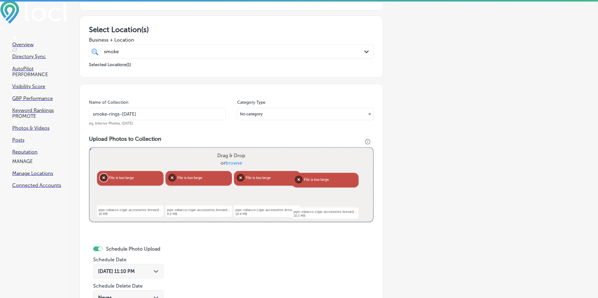
click at [103, 174] on button "Remove" at bounding box center [104, 178] width 8 height 8
click at [103, 174] on button "Remove" at bounding box center [101, 178] width 8 height 8
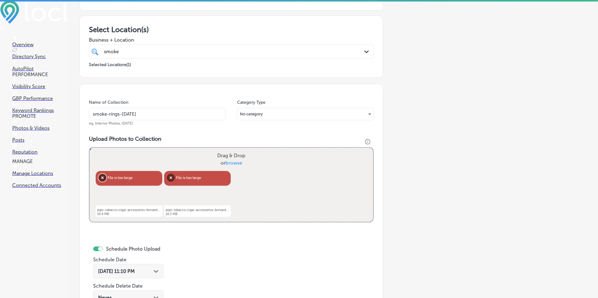
click at [103, 174] on button "Remove" at bounding box center [102, 178] width 8 height 8
click at [103, 174] on button "Remove" at bounding box center [103, 178] width 8 height 8
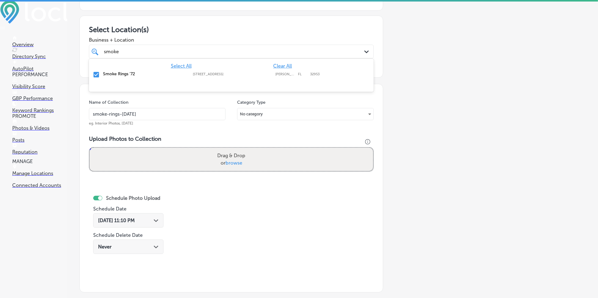
click at [133, 50] on div "smoke smoke" at bounding box center [218, 51] width 230 height 8
click at [235, 160] on span "browse" at bounding box center [234, 163] width 17 height 6
click at [235, 149] on input "Drag & Drop or browse" at bounding box center [232, 149] width 284 height 2
type input "C:\fakepath\pipe-tobacco-cigar-accessories-brevard-county-smoke-rings-72 (20).j…"
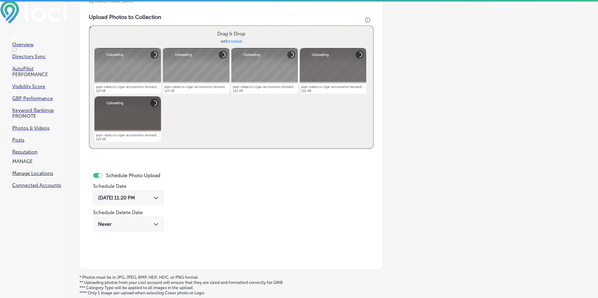
scroll to position [215, 0]
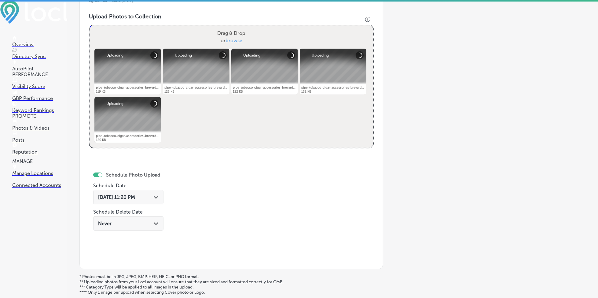
click at [149, 192] on div "[DATE] 11:20 PM Path Created with Sketch." at bounding box center [128, 197] width 70 height 14
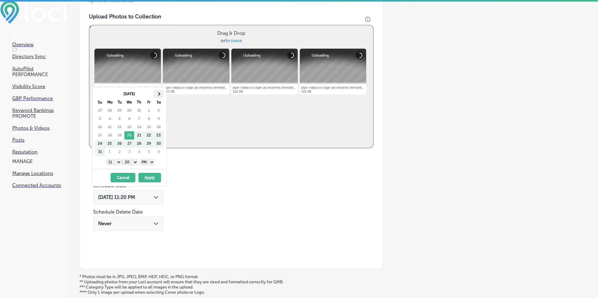
click at [159, 97] on th at bounding box center [159, 94] width 10 height 8
click at [114, 164] on select "1 2 3 4 5 6 7 8 9 10 11 12" at bounding box center [113, 162] width 15 height 7
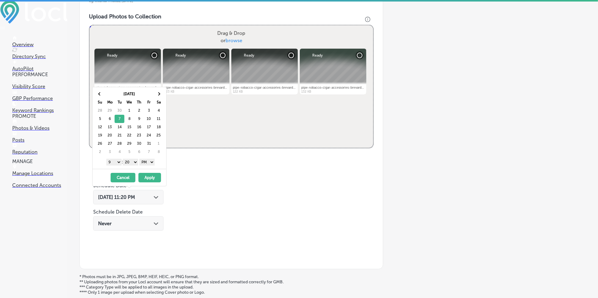
click at [130, 160] on select "00 10 20 30 40 50" at bounding box center [130, 162] width 15 height 7
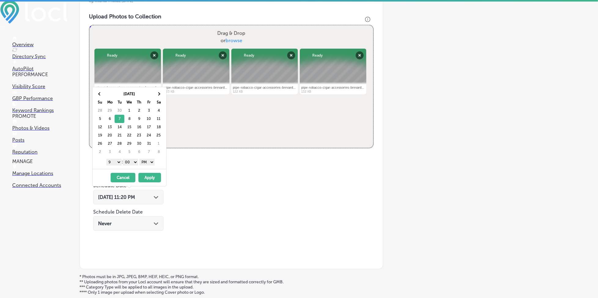
click at [149, 178] on button "Apply" at bounding box center [149, 177] width 23 height 9
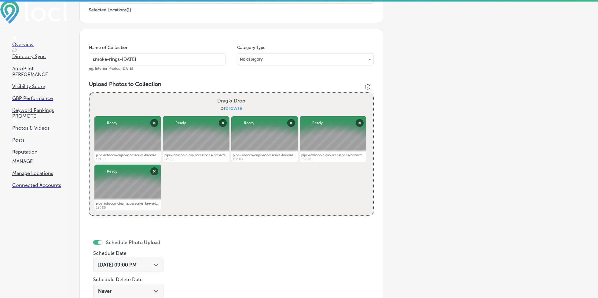
scroll to position [52, 0]
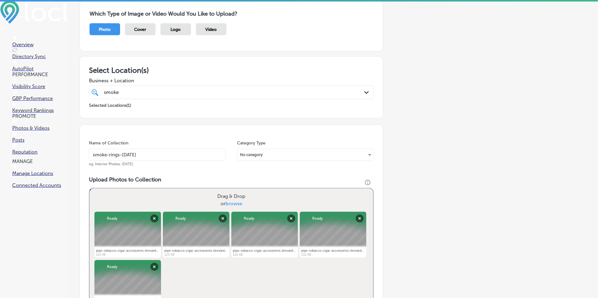
click at [195, 89] on div "smoke smoke" at bounding box center [218, 92] width 230 height 8
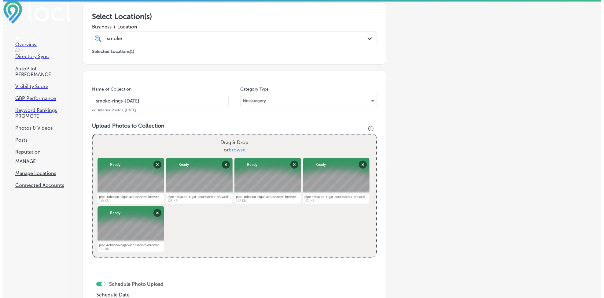
scroll to position [255, 0]
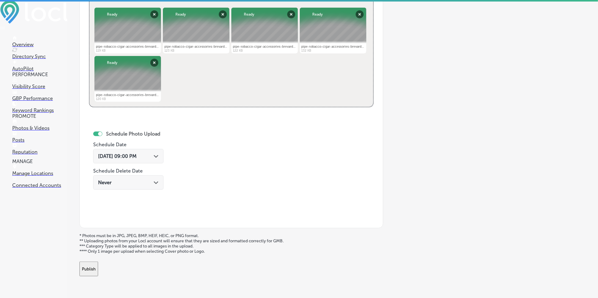
click at [98, 265] on button "Publish" at bounding box center [88, 268] width 19 height 15
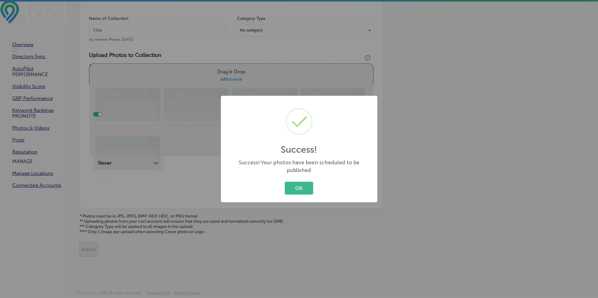
scroll to position [174, 0]
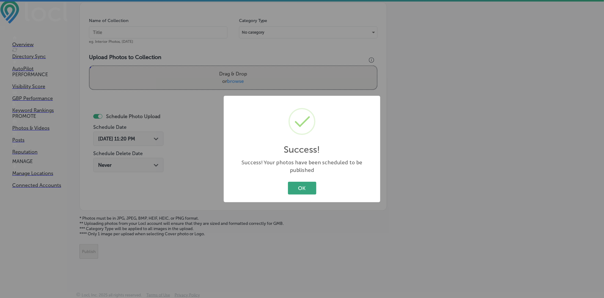
click at [295, 184] on button "OK" at bounding box center [302, 188] width 28 height 13
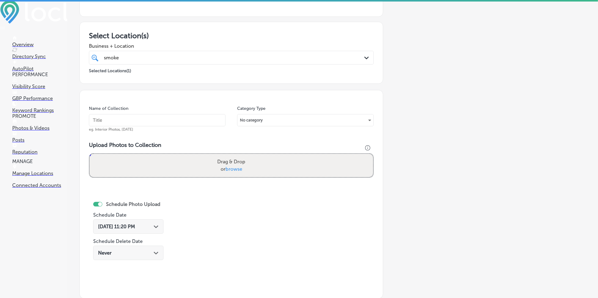
scroll to position [0, 0]
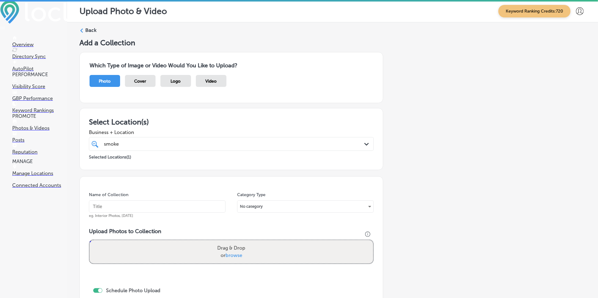
click at [162, 140] on div "smoke smoke" at bounding box center [218, 144] width 230 height 8
click at [143, 204] on input "text" at bounding box center [157, 206] width 137 height 12
paste input "smoke-rings-[DATE]"
type input "smoke-rings-[DATE]"
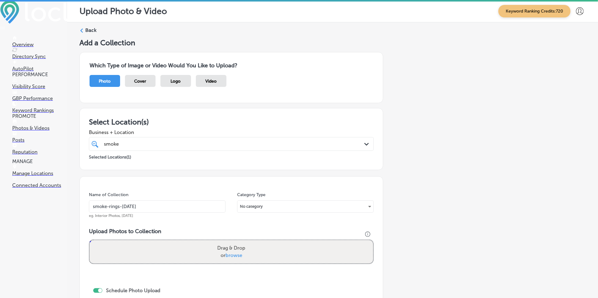
click at [230, 250] on label "Drag & Drop or browse" at bounding box center [231, 252] width 33 height 20
click at [230, 242] on input "Drag & Drop or browse" at bounding box center [232, 241] width 284 height 2
type input "C:\fakepath\pipe-tobacco-cigar-accessories-brevard-county-smoke-rings-72 (13).j…"
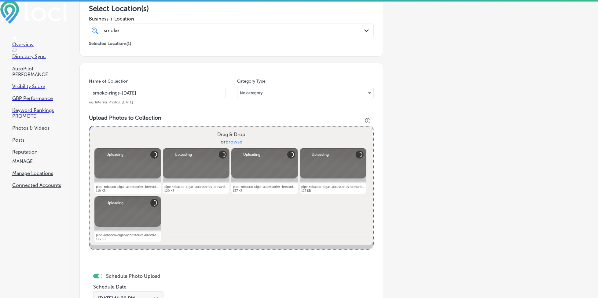
scroll to position [163, 0]
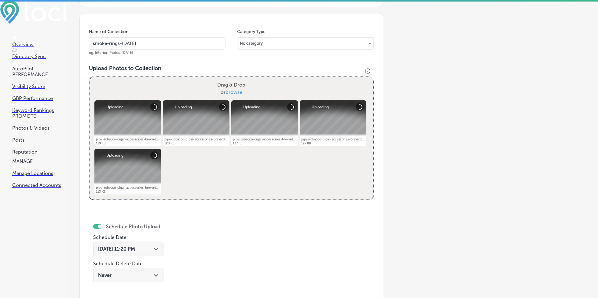
click at [133, 242] on div "[DATE] 11:20 PM Path Created with Sketch." at bounding box center [128, 248] width 70 height 14
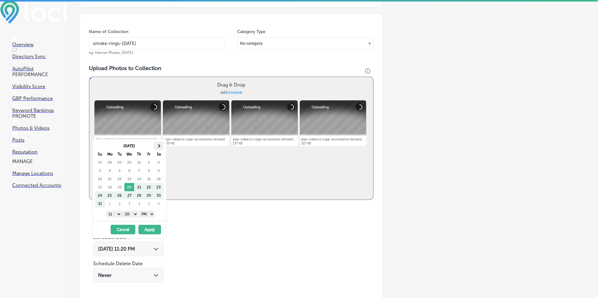
click at [162, 145] on th at bounding box center [159, 145] width 10 height 8
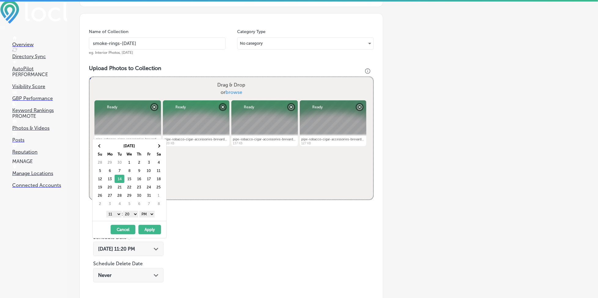
click at [118, 218] on div "[DATE] Su Mo Tu We Th Fr Sa 28 29 30 1 2 3 4 5 6 7 8 9 10 11 12 13 14 15 16 17 …" at bounding box center [130, 180] width 74 height 82
click at [116, 214] on select "1 2 3 4 5 6 7 8 9 10 11 12" at bounding box center [113, 214] width 15 height 7
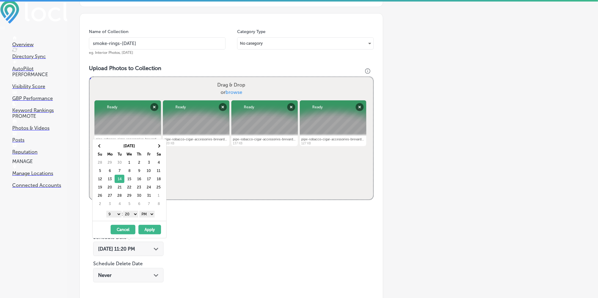
click at [134, 215] on select "00 10 20 30 40 50" at bounding box center [130, 214] width 15 height 7
click at [152, 228] on button "Apply" at bounding box center [149, 229] width 23 height 9
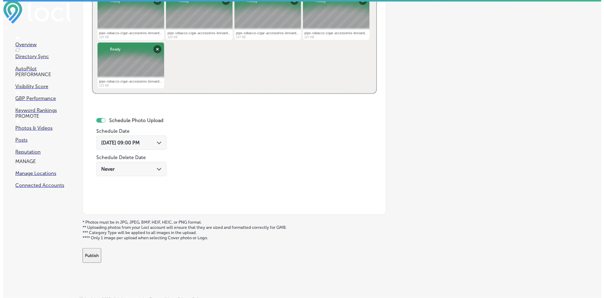
scroll to position [273, 0]
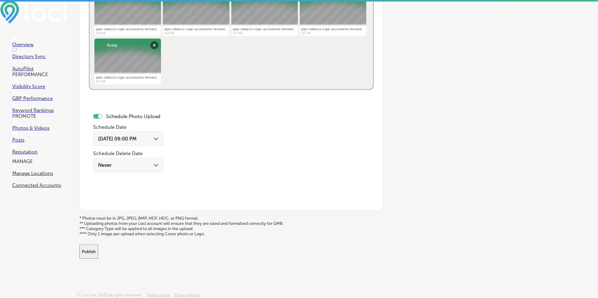
click at [90, 250] on button "Publish" at bounding box center [88, 251] width 19 height 15
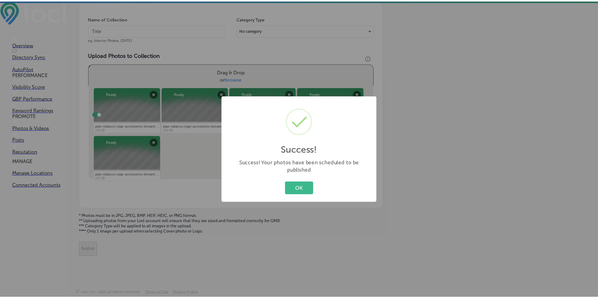
scroll to position [174, 0]
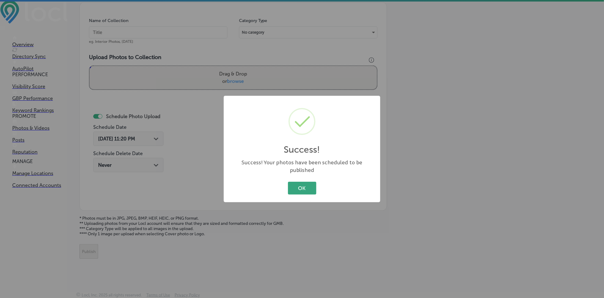
click at [313, 184] on button "OK" at bounding box center [302, 188] width 28 height 13
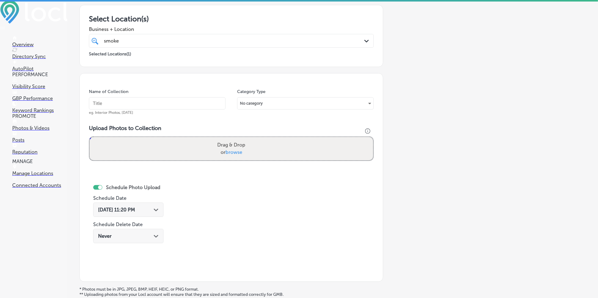
scroll to position [52, 0]
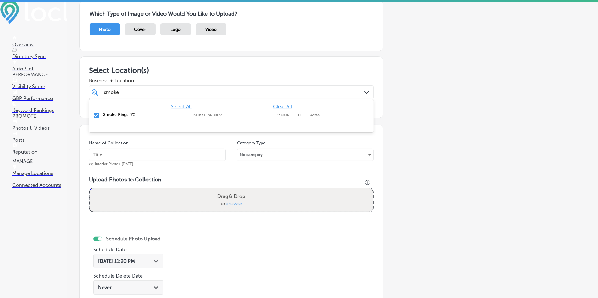
click at [134, 91] on div "smoke smoke" at bounding box center [218, 92] width 230 height 8
click at [132, 154] on input "text" at bounding box center [157, 155] width 137 height 12
paste input "smoke-rings-[DATE]"
type input "smoke-rings-[DATE]"
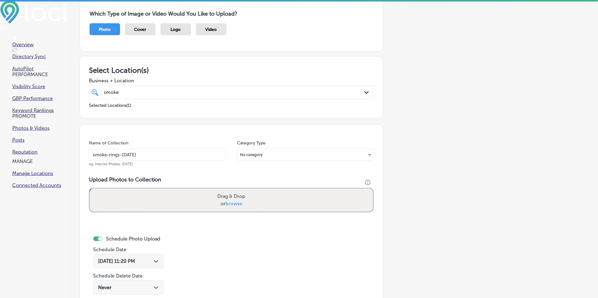
click at [233, 204] on span "browse" at bounding box center [234, 203] width 17 height 6
click at [233, 190] on input "Drag & Drop or browse" at bounding box center [232, 189] width 284 height 2
type input "C:\fakepath\pipe-tobacco-cigar-accessories-brevard-county-smoke-rings-72 (11).j…"
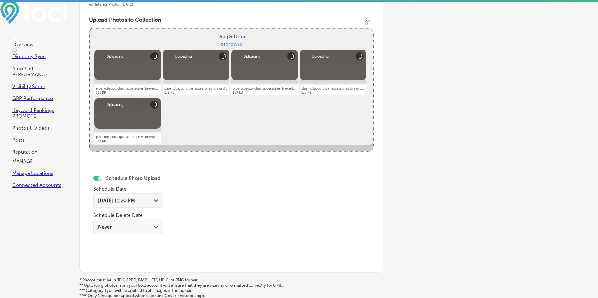
scroll to position [215, 0]
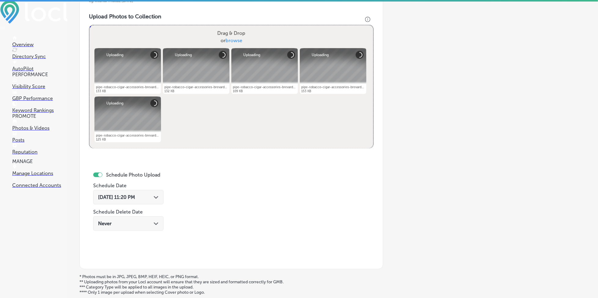
click at [142, 191] on div "[DATE] 11:20 PM Path Created with Sketch." at bounding box center [128, 197] width 70 height 14
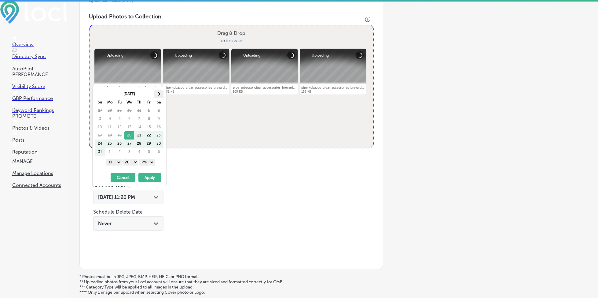
click at [161, 90] on th at bounding box center [159, 94] width 10 height 8
click at [114, 160] on select "1 2 3 4 5 6 7 8 9 10 11 12" at bounding box center [113, 162] width 15 height 7
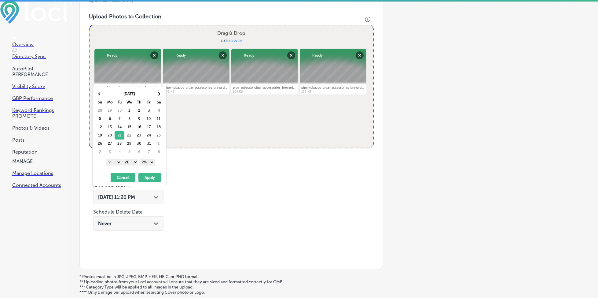
click at [133, 162] on select "00 10 20 30 40 50" at bounding box center [130, 162] width 15 height 7
click at [152, 176] on button "Apply" at bounding box center [149, 177] width 23 height 9
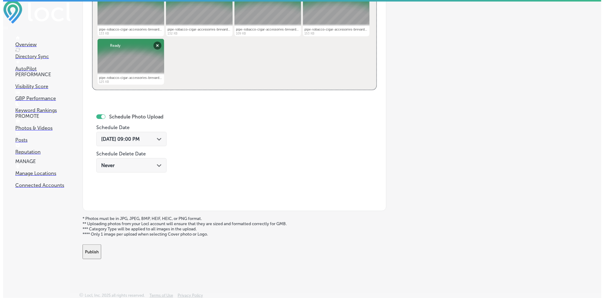
scroll to position [273, 0]
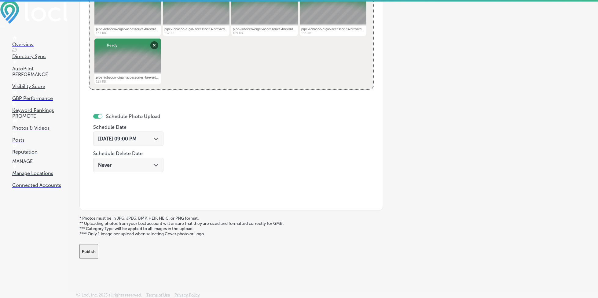
click at [86, 252] on button "Publish" at bounding box center [88, 251] width 19 height 15
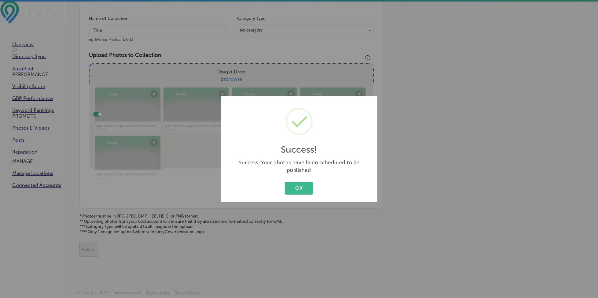
scroll to position [174, 0]
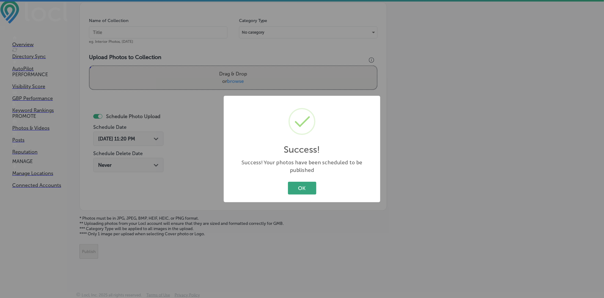
click at [296, 184] on button "OK" at bounding box center [302, 188] width 28 height 13
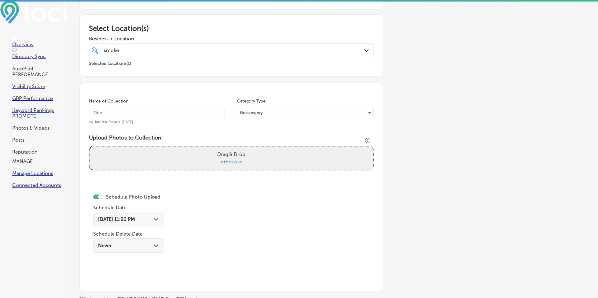
scroll to position [92, 0]
click at [151, 116] on input "text" at bounding box center [157, 114] width 137 height 12
paste input "smoke-rings-[DATE]"
type input "smoke-rings-[DATE]"
click at [235, 163] on span "browse" at bounding box center [234, 163] width 17 height 6
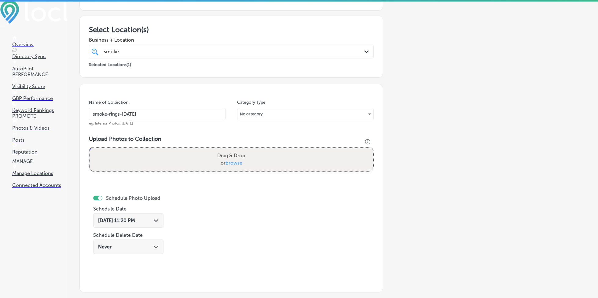
click at [235, 149] on input "Drag & Drop or browse" at bounding box center [232, 149] width 284 height 2
type input "C:\fakepath\pipe-tobacco-cigar-accessories-brevard-county-smoke-rings-72 (2).jpg"
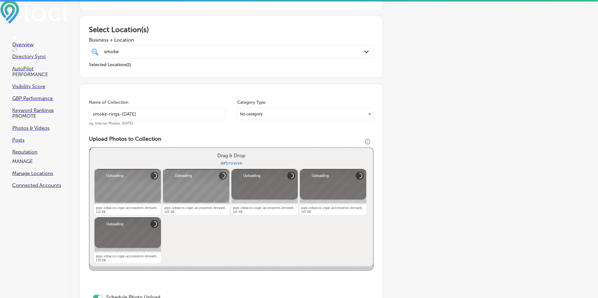
scroll to position [215, 0]
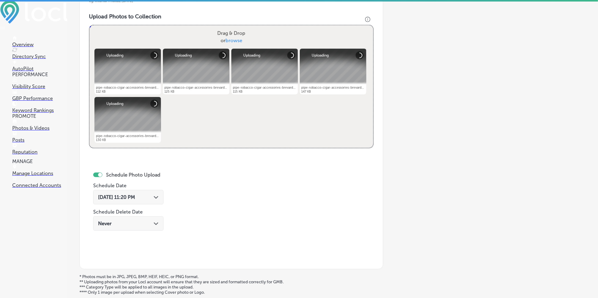
click at [133, 192] on div "[DATE] 11:20 PM Path Created with Sketch." at bounding box center [128, 197] width 70 height 14
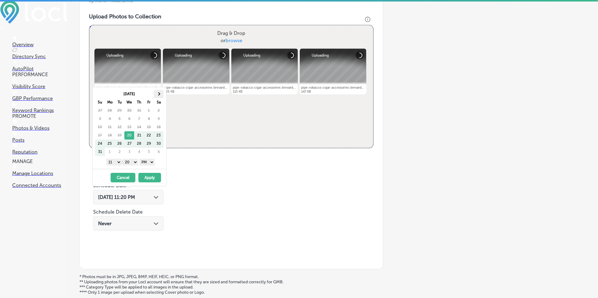
click at [159, 95] on th at bounding box center [159, 94] width 10 height 8
click at [111, 163] on select "1 2 3 4 5 6 7 8 9 10 11 12" at bounding box center [113, 162] width 15 height 7
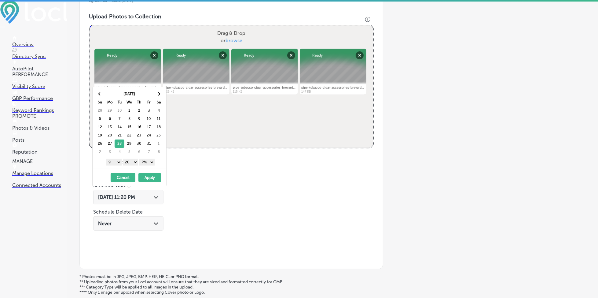
drag, startPoint x: 134, startPoint y: 161, endPoint x: 134, endPoint y: 164, distance: 3.4
click at [134, 161] on select "00 10 20 30 40 50" at bounding box center [130, 162] width 15 height 7
click at [149, 174] on button "Apply" at bounding box center [149, 177] width 23 height 9
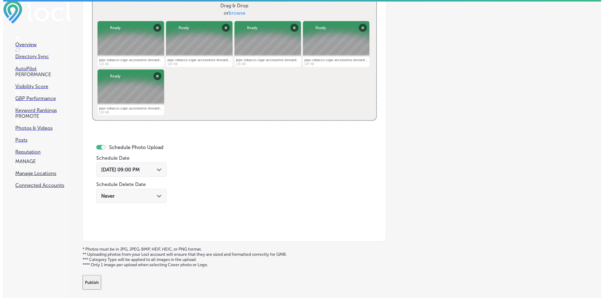
scroll to position [273, 0]
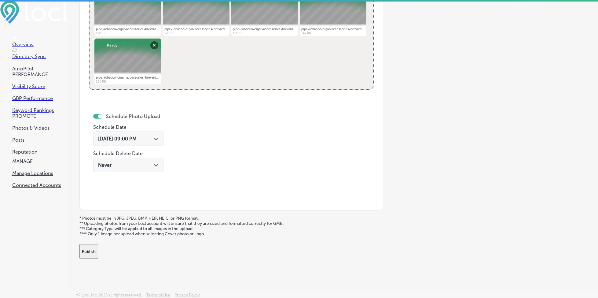
click at [98, 248] on button "Publish" at bounding box center [88, 251] width 19 height 15
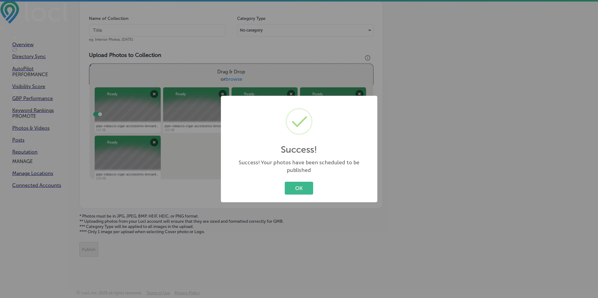
scroll to position [174, 0]
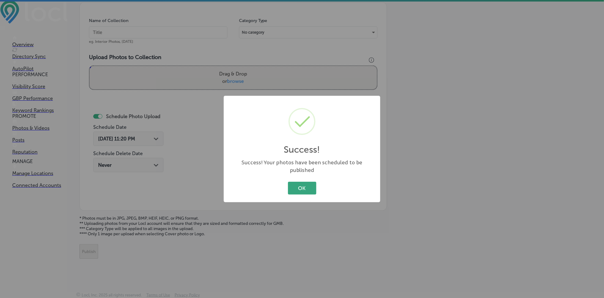
click at [305, 185] on button "OK" at bounding box center [302, 188] width 28 height 13
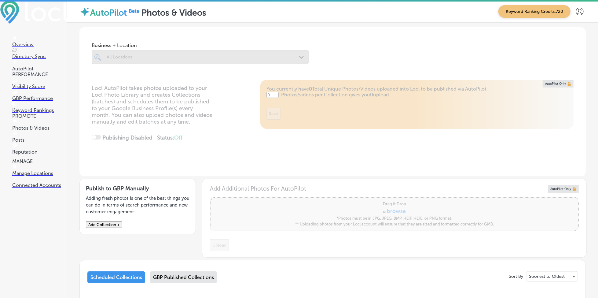
type input "5"
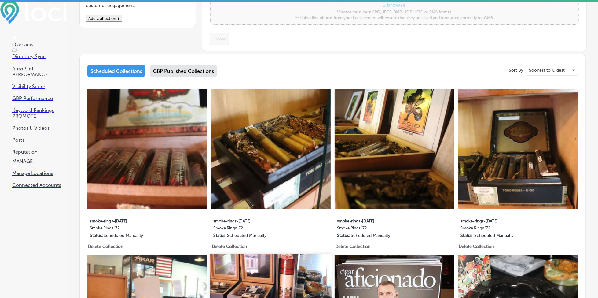
scroll to position [204, 0]
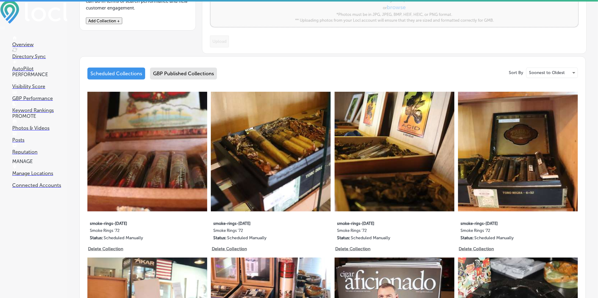
click at [174, 72] on div "GBP Published Collections" at bounding box center [183, 74] width 67 height 12
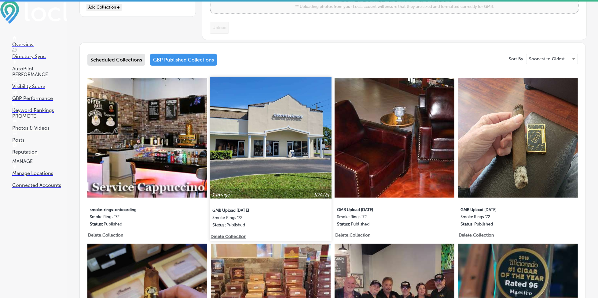
scroll to position [217, 0]
